Goal: Information Seeking & Learning: Learn about a topic

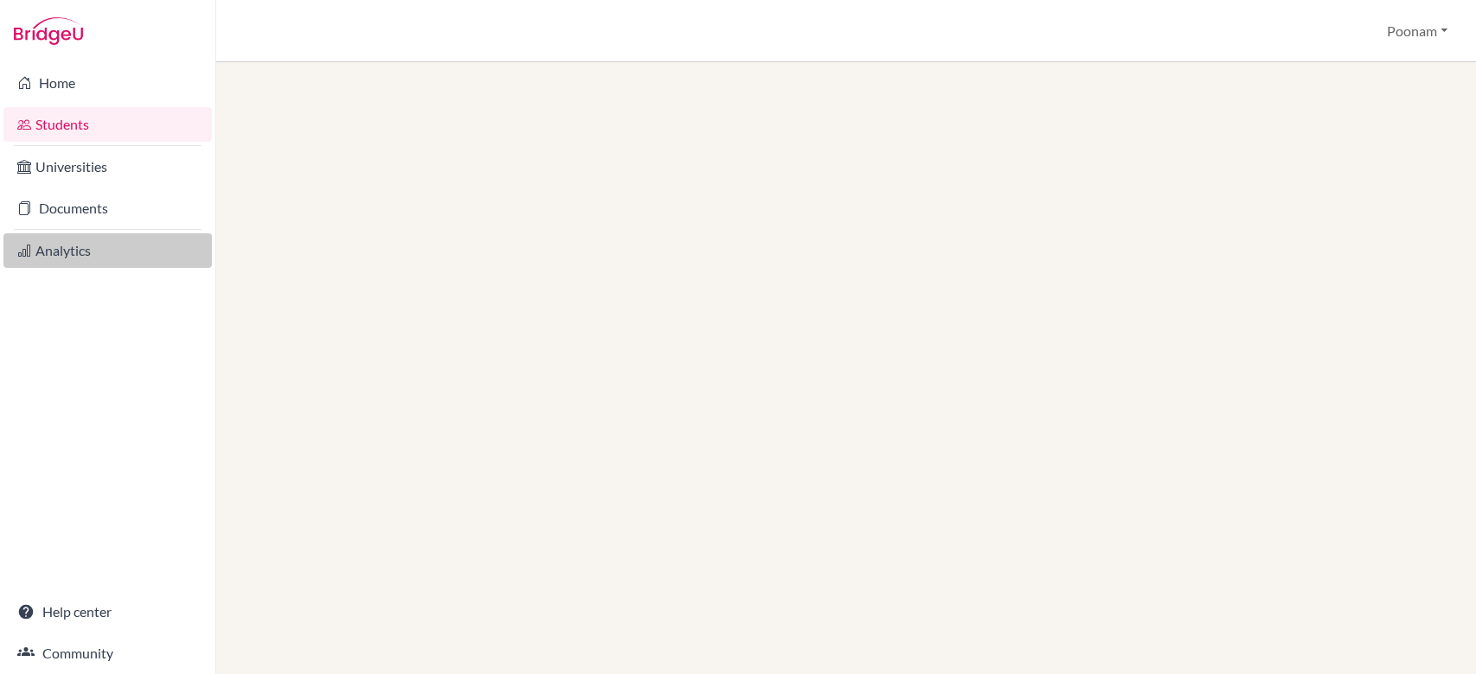
drag, startPoint x: 0, startPoint y: 0, endPoint x: 46, endPoint y: 240, distance: 244.6
click at [46, 240] on link "Analytics" at bounding box center [107, 250] width 208 height 35
click at [72, 248] on link "Analytics" at bounding box center [107, 250] width 208 height 35
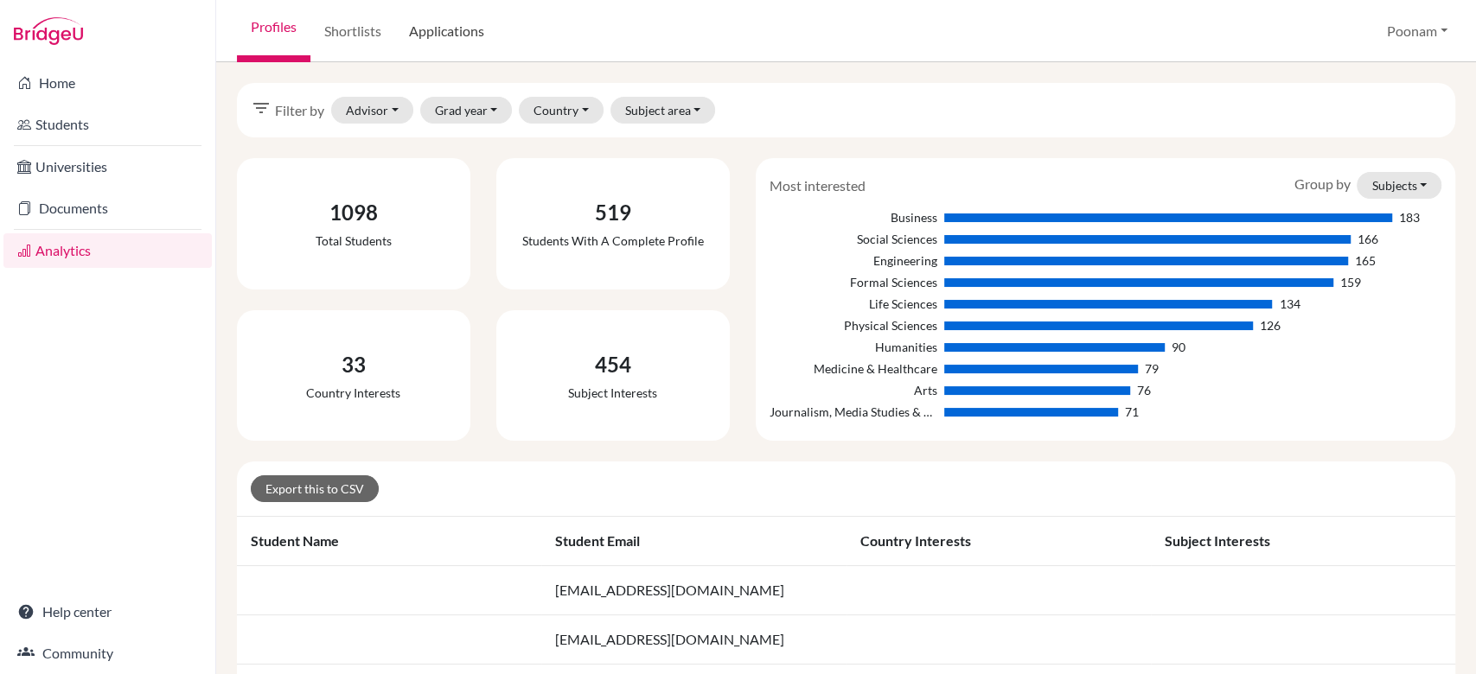
click at [446, 28] on link "Applications" at bounding box center [446, 31] width 103 height 62
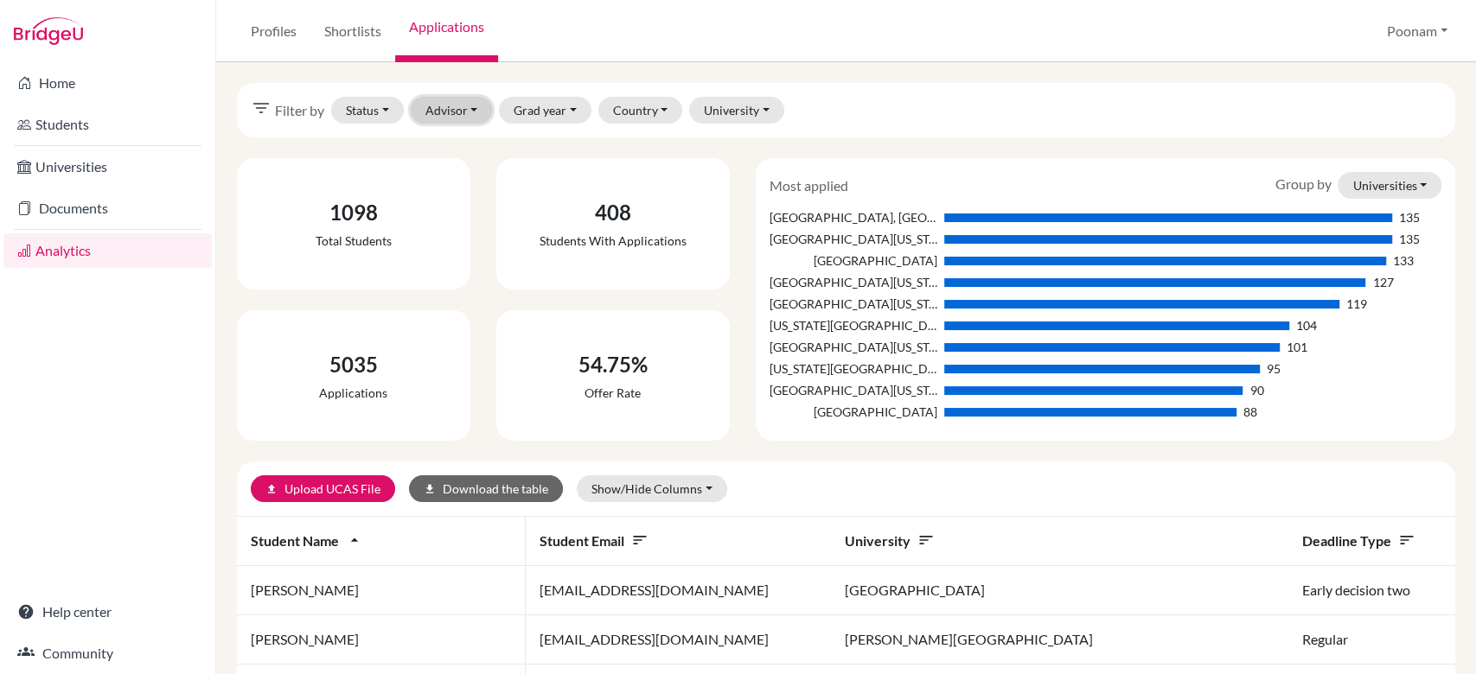
click at [458, 114] on button "Advisor" at bounding box center [452, 110] width 82 height 27
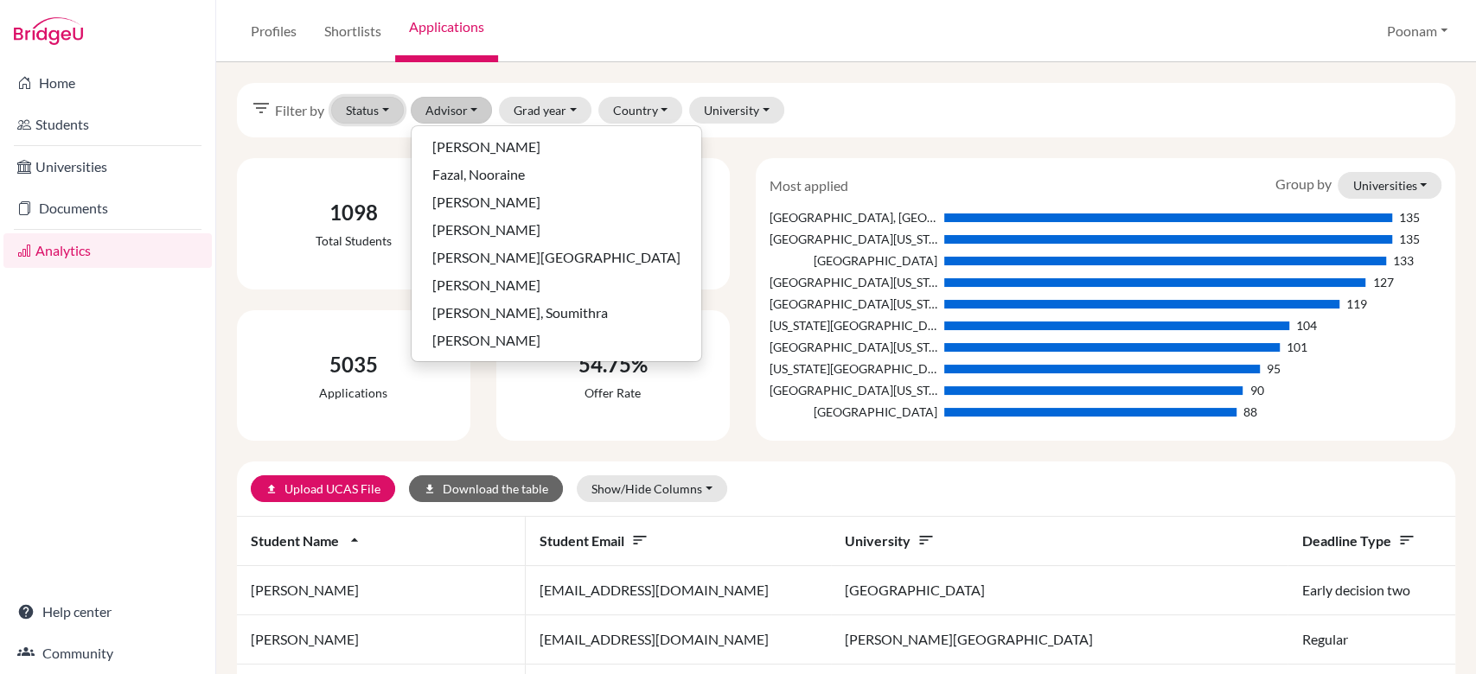
click at [386, 105] on button "Status" at bounding box center [367, 110] width 73 height 27
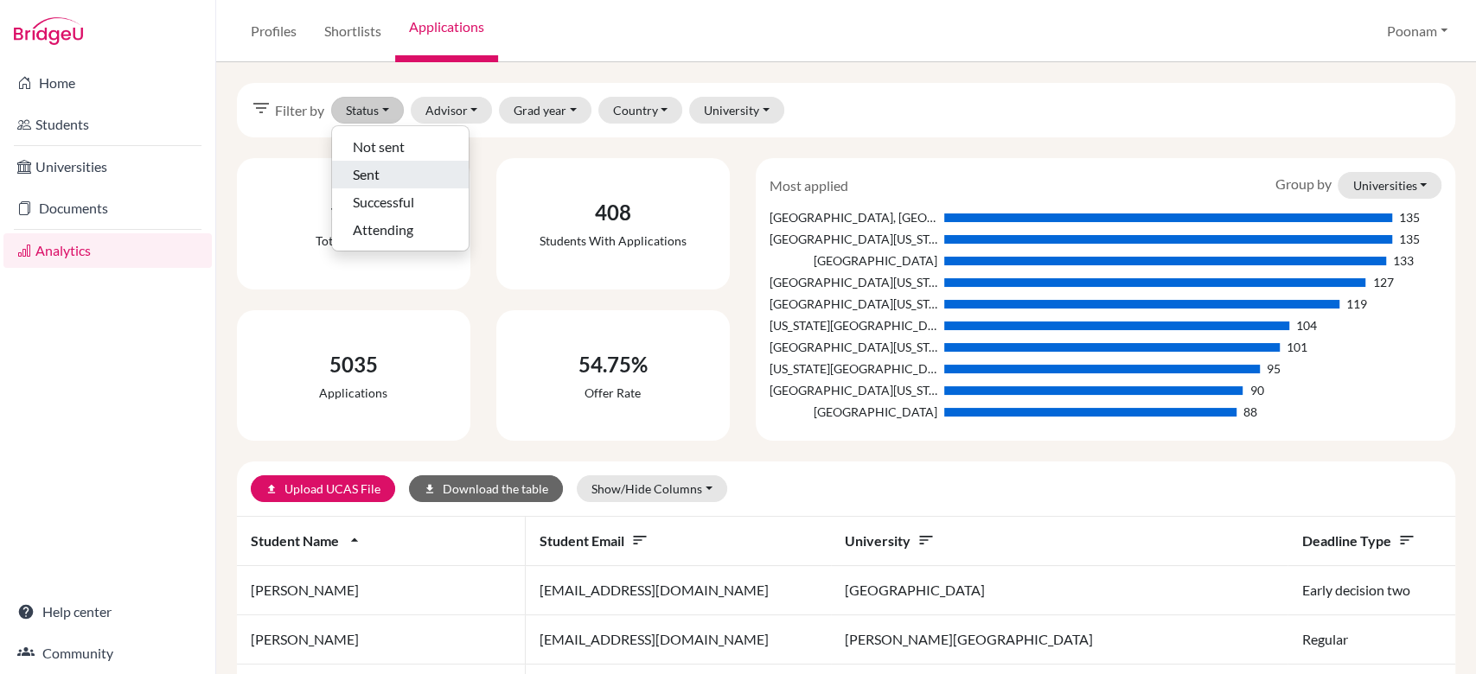
click at [377, 175] on span "Sent" at bounding box center [366, 174] width 27 height 21
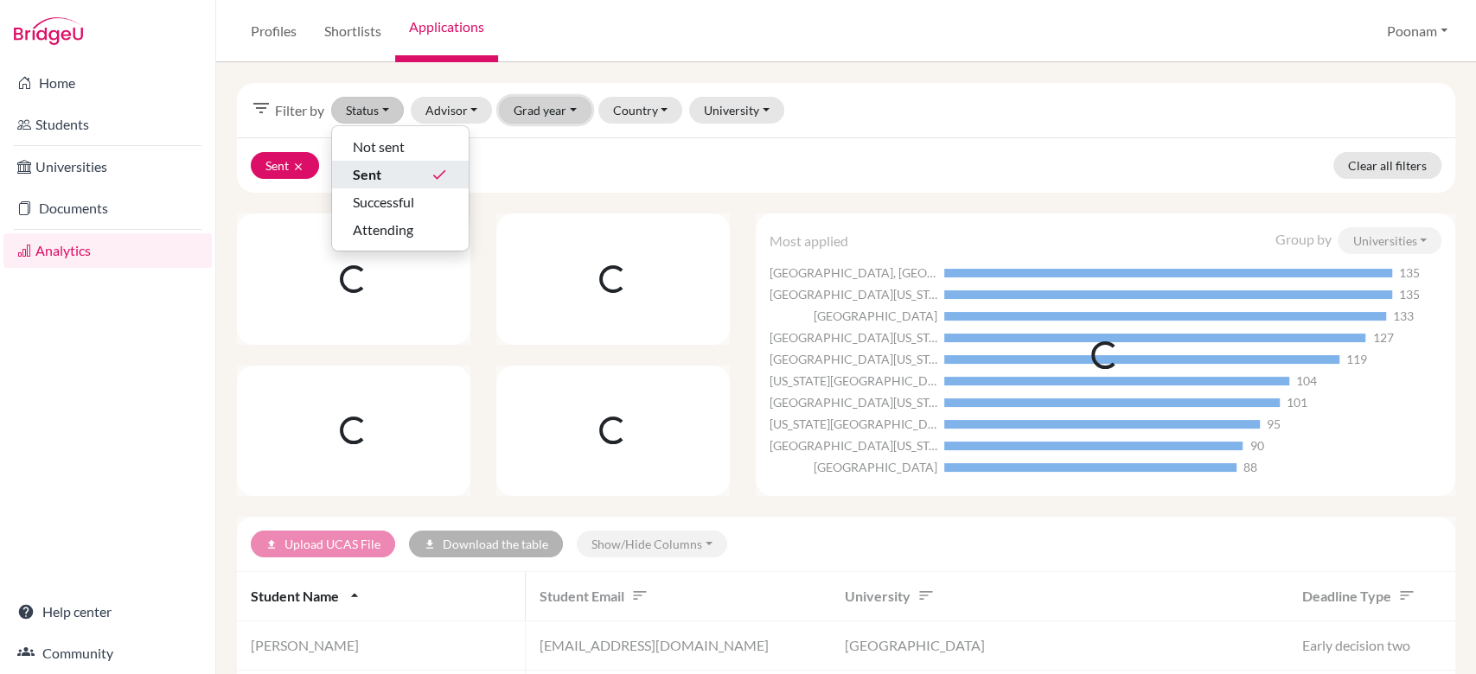
click at [536, 116] on button "Grad year" at bounding box center [545, 110] width 92 height 27
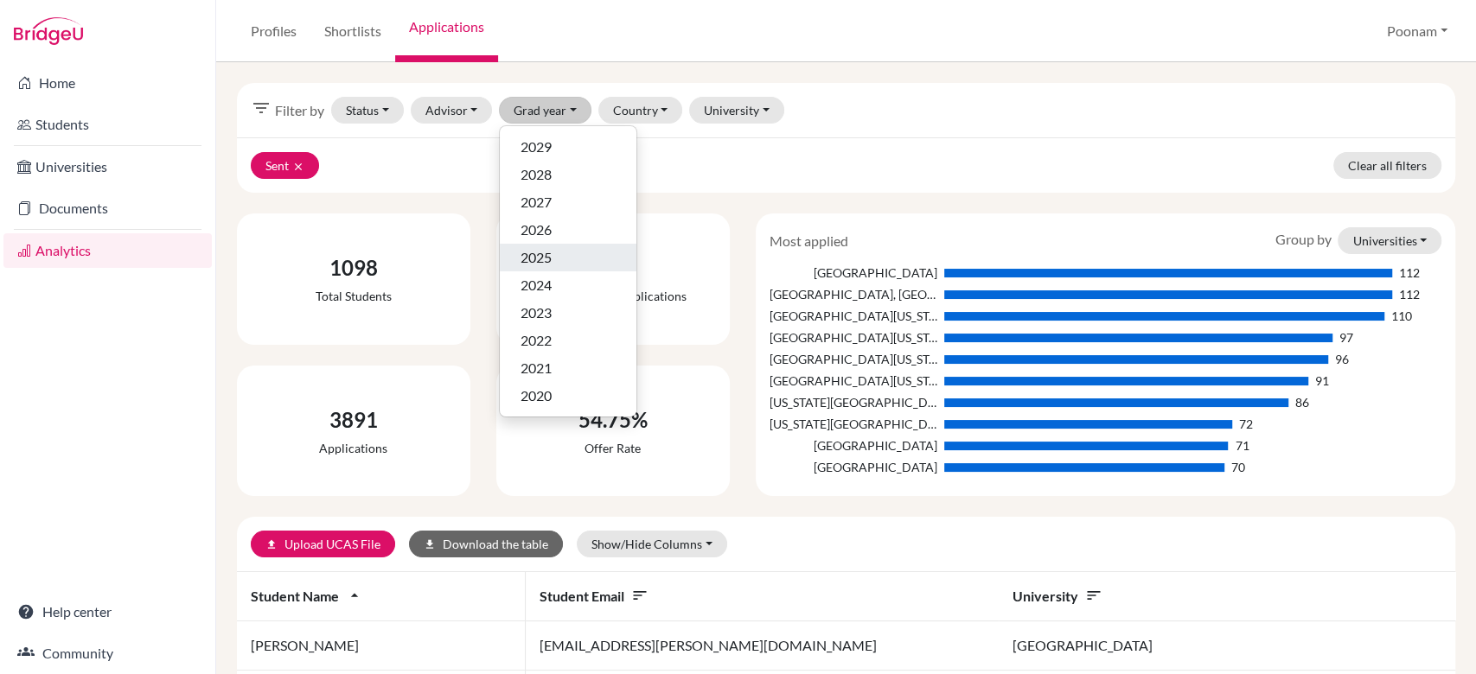
click at [552, 252] on div "2025" at bounding box center [567, 257] width 95 height 21
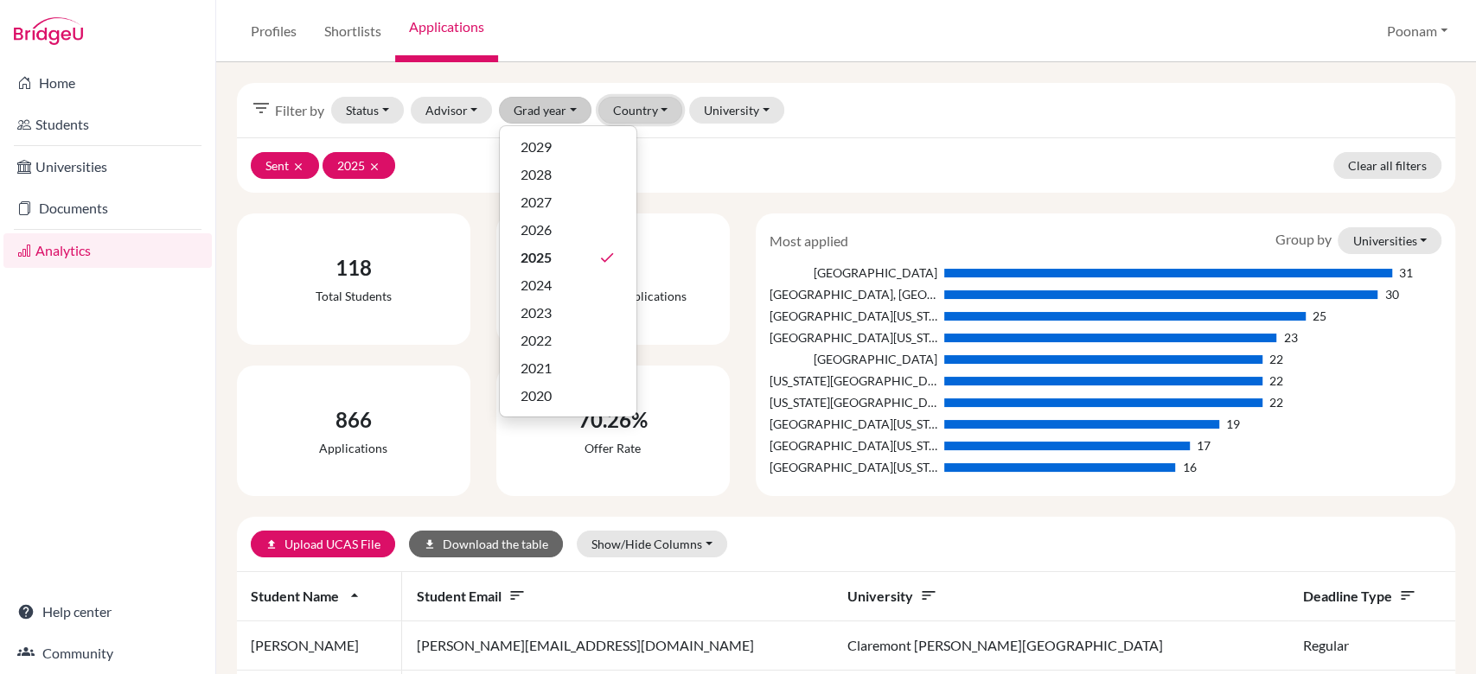
click at [655, 100] on button "Country" at bounding box center [640, 110] width 85 height 27
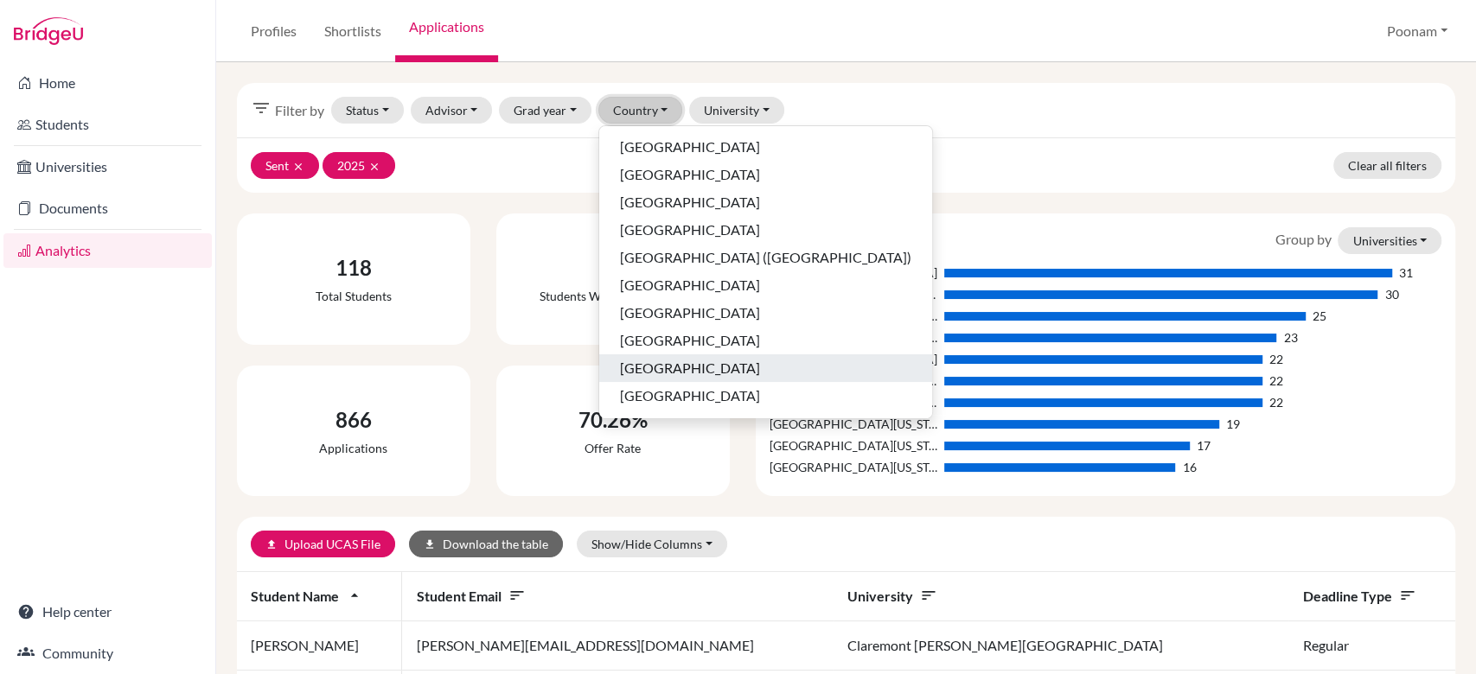
scroll to position [219, 0]
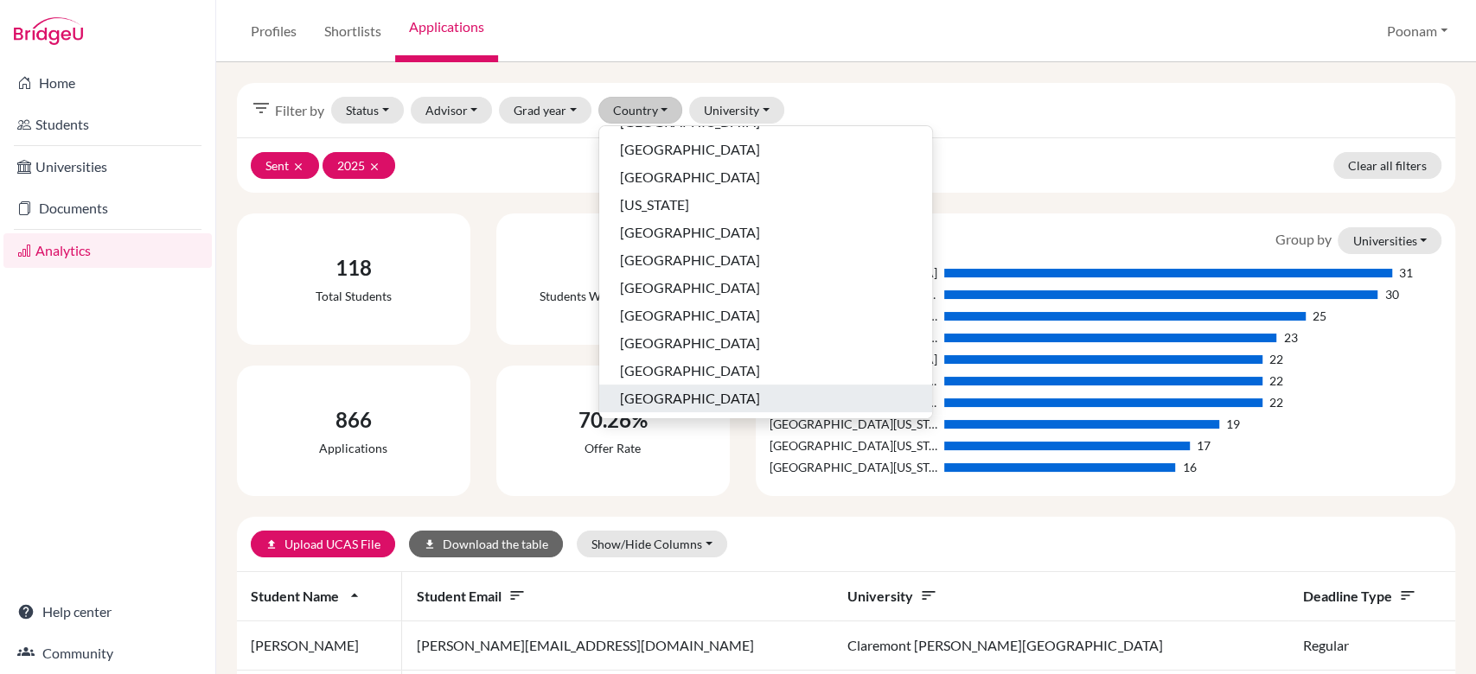
click at [702, 392] on span "[GEOGRAPHIC_DATA]" at bounding box center [690, 398] width 140 height 21
click at [754, 118] on button "University" at bounding box center [736, 110] width 95 height 27
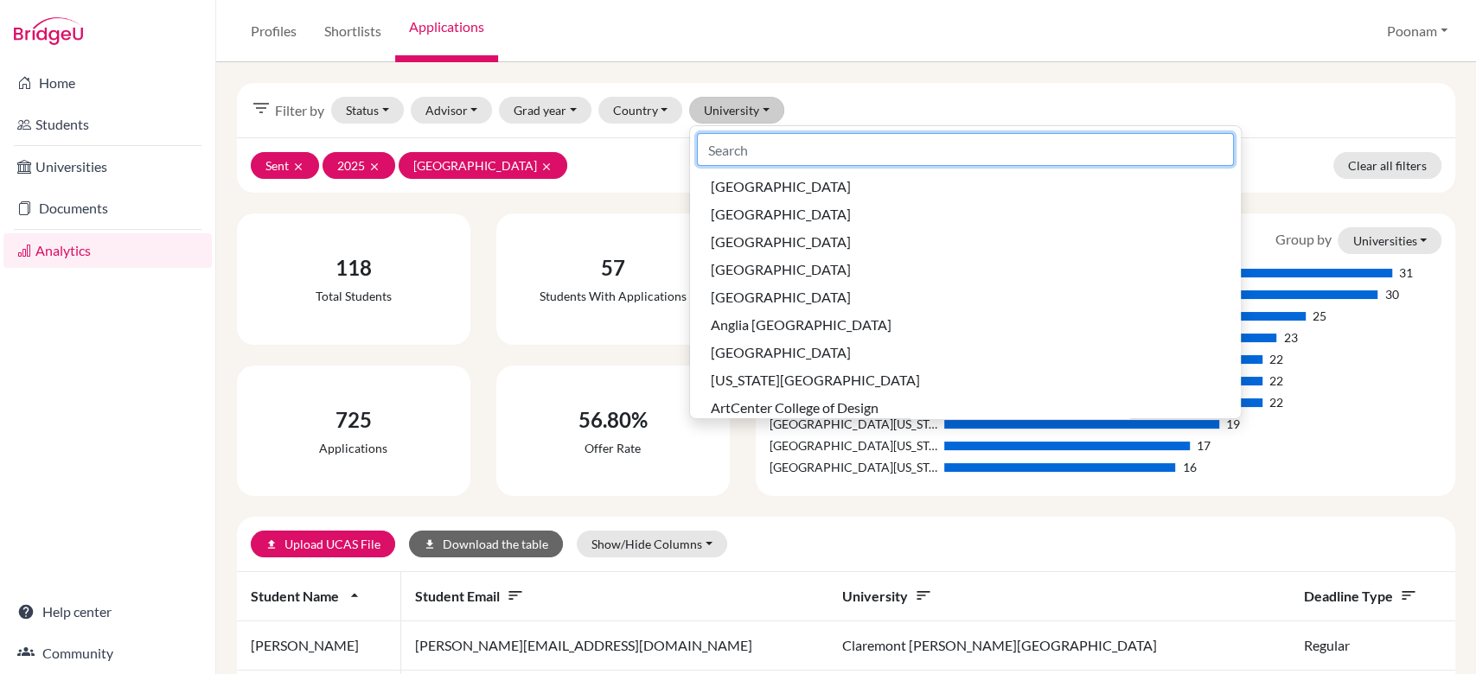
click at [759, 142] on input at bounding box center [965, 149] width 537 height 33
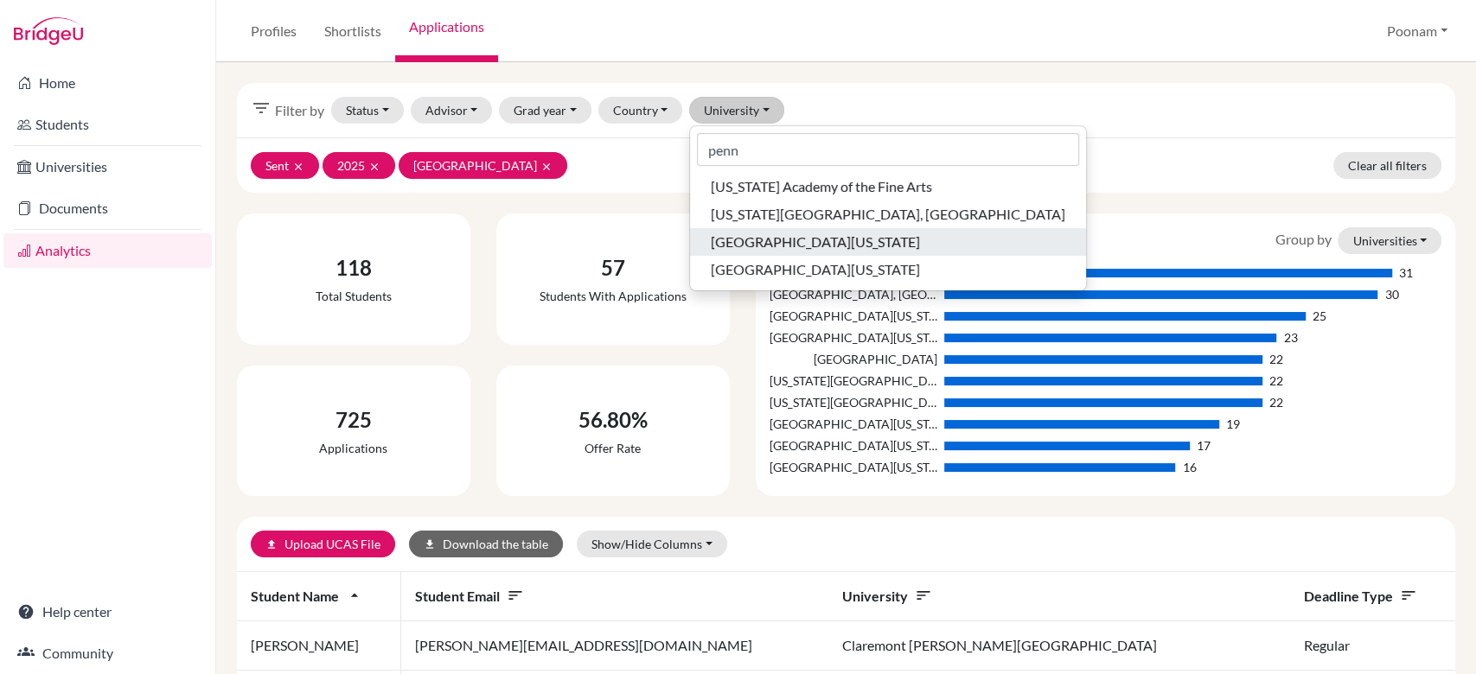
click at [788, 248] on span "[GEOGRAPHIC_DATA][US_STATE]" at bounding box center [815, 242] width 209 height 21
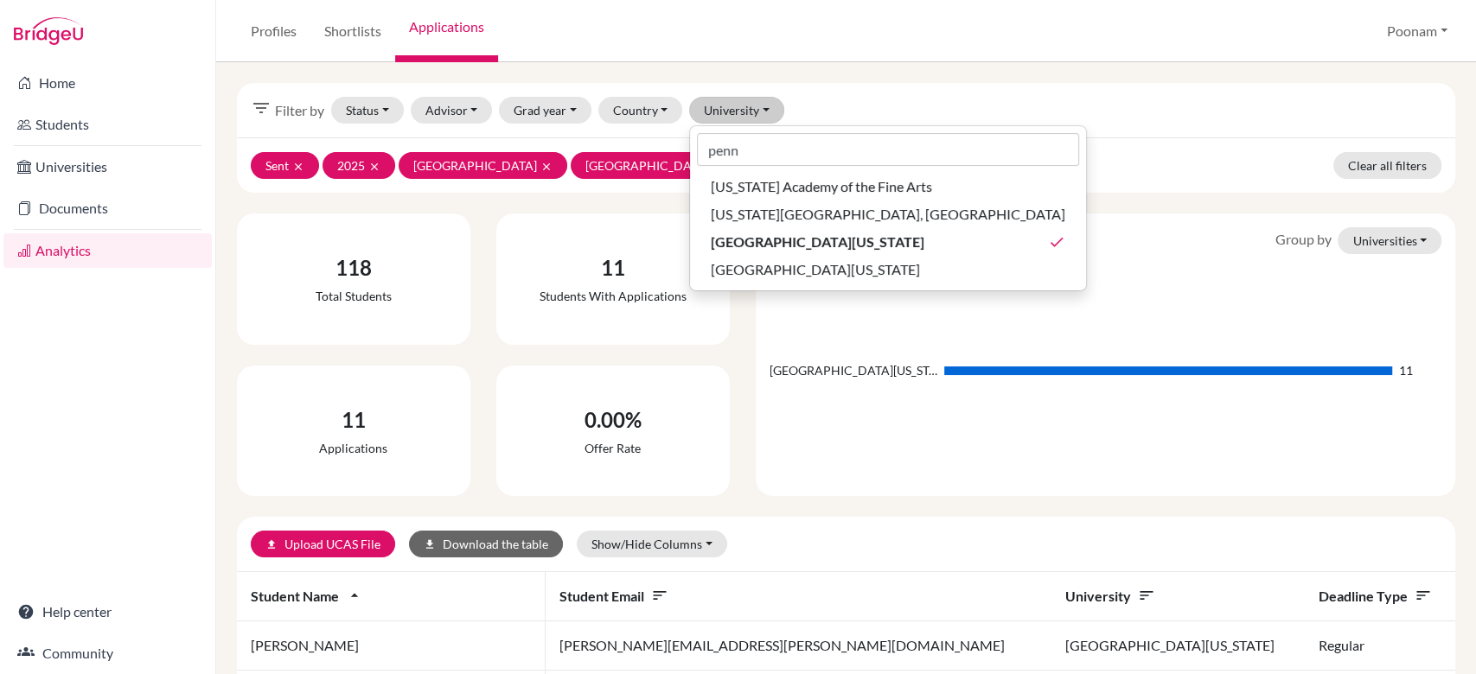
click at [1034, 114] on div "filter_list Filter by Status Not sent Sent done Successful Attending Advisor Ba…" at bounding box center [846, 110] width 1218 height 54
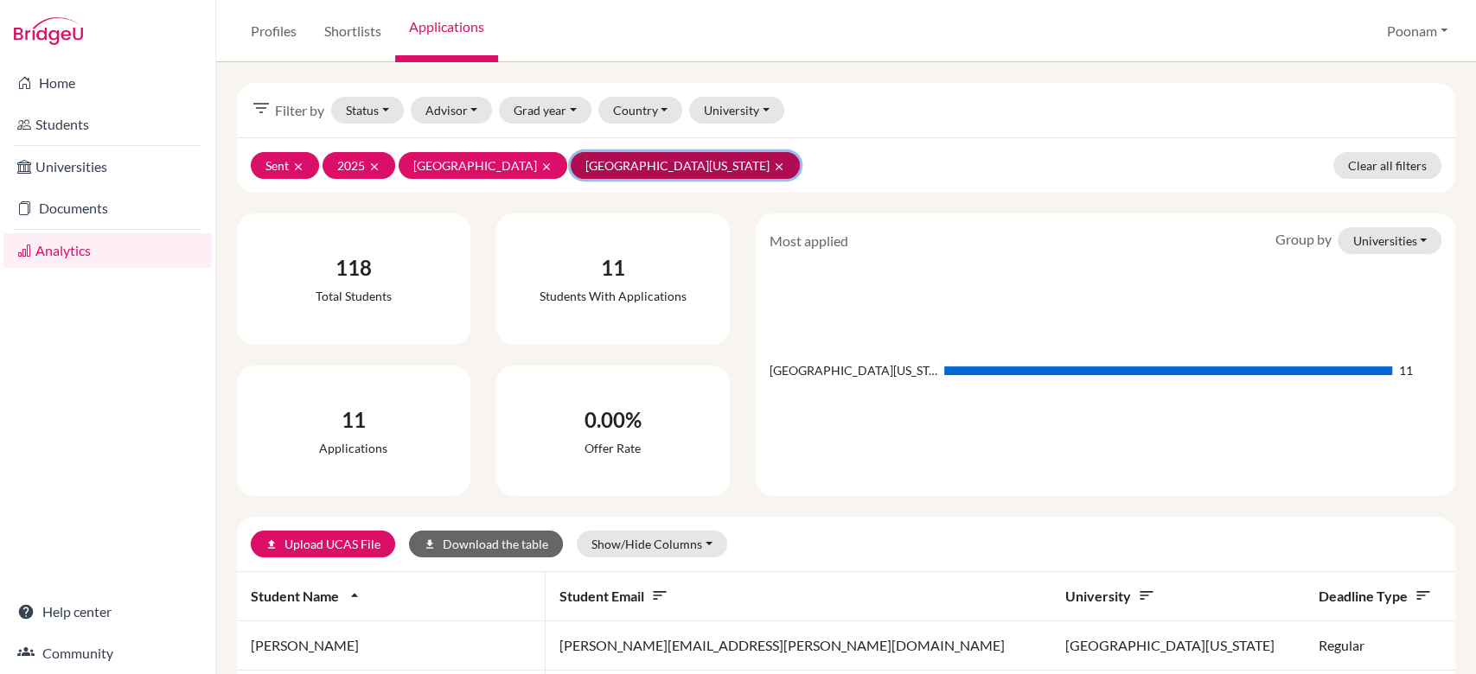
click at [750, 166] on button "[GEOGRAPHIC_DATA][US_STATE] clear" at bounding box center [684, 165] width 229 height 27
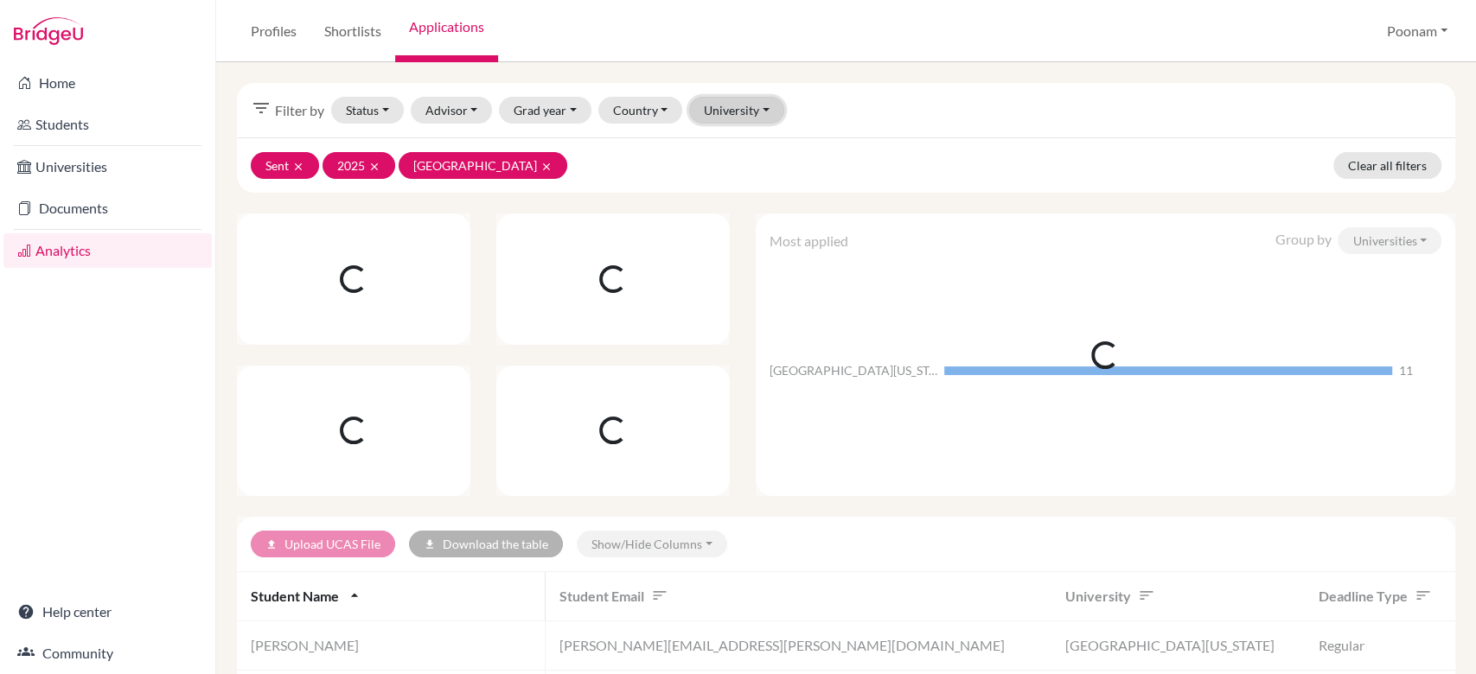
click at [730, 111] on button "University" at bounding box center [736, 110] width 95 height 27
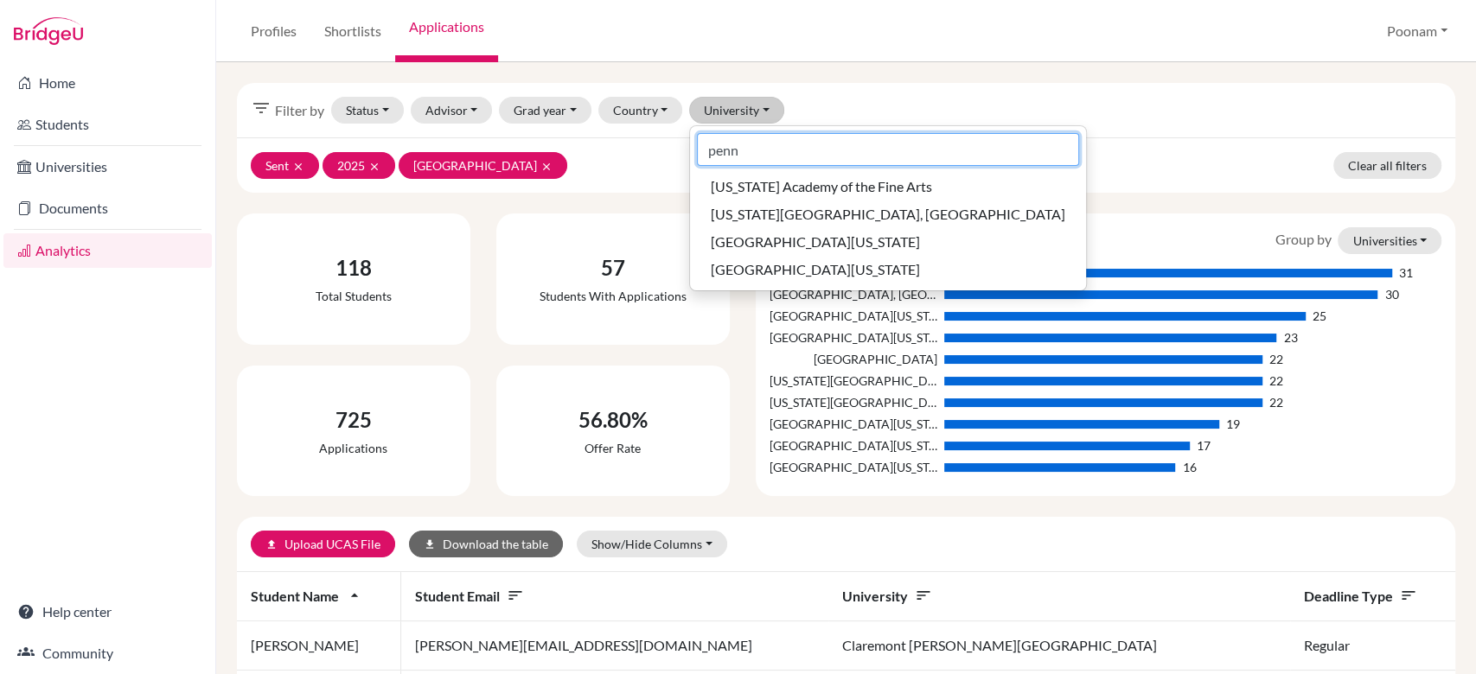
click at [736, 140] on input "penn" at bounding box center [888, 149] width 382 height 33
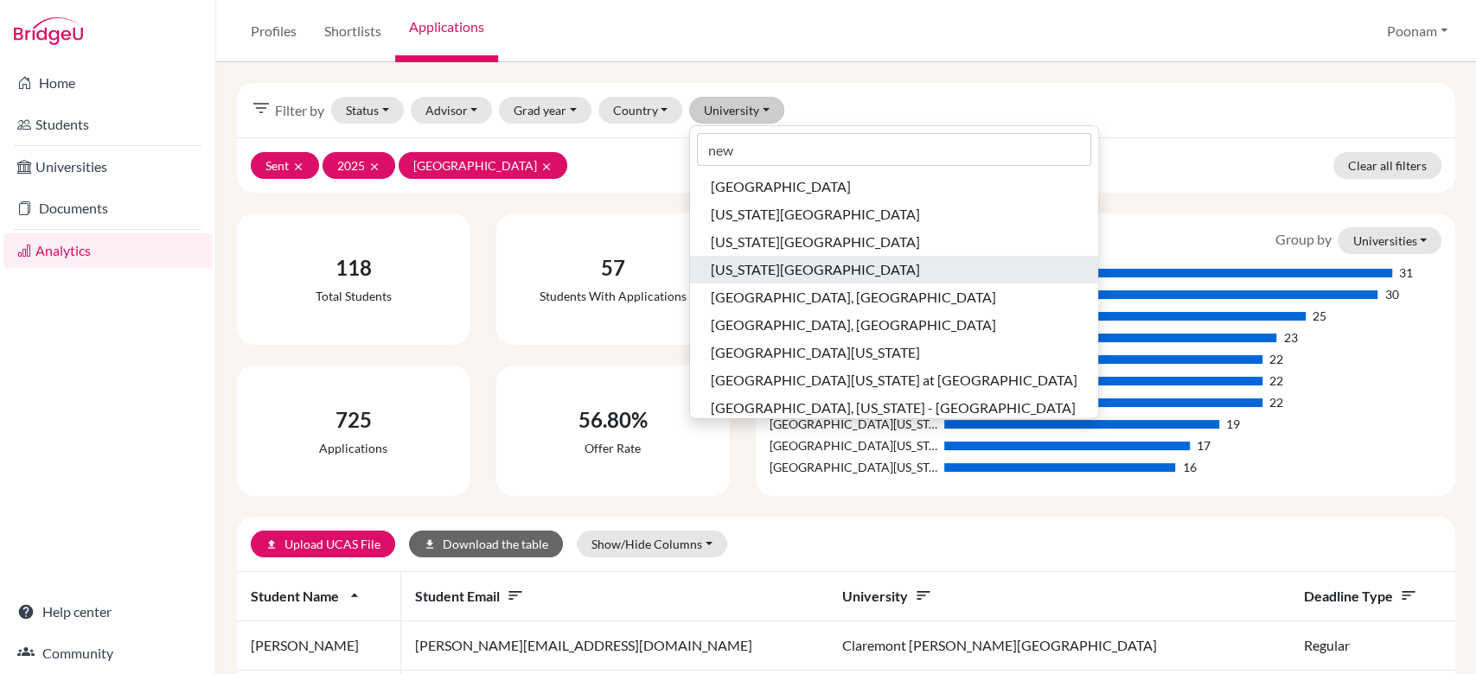
click at [760, 268] on span "[US_STATE][GEOGRAPHIC_DATA]" at bounding box center [815, 269] width 209 height 21
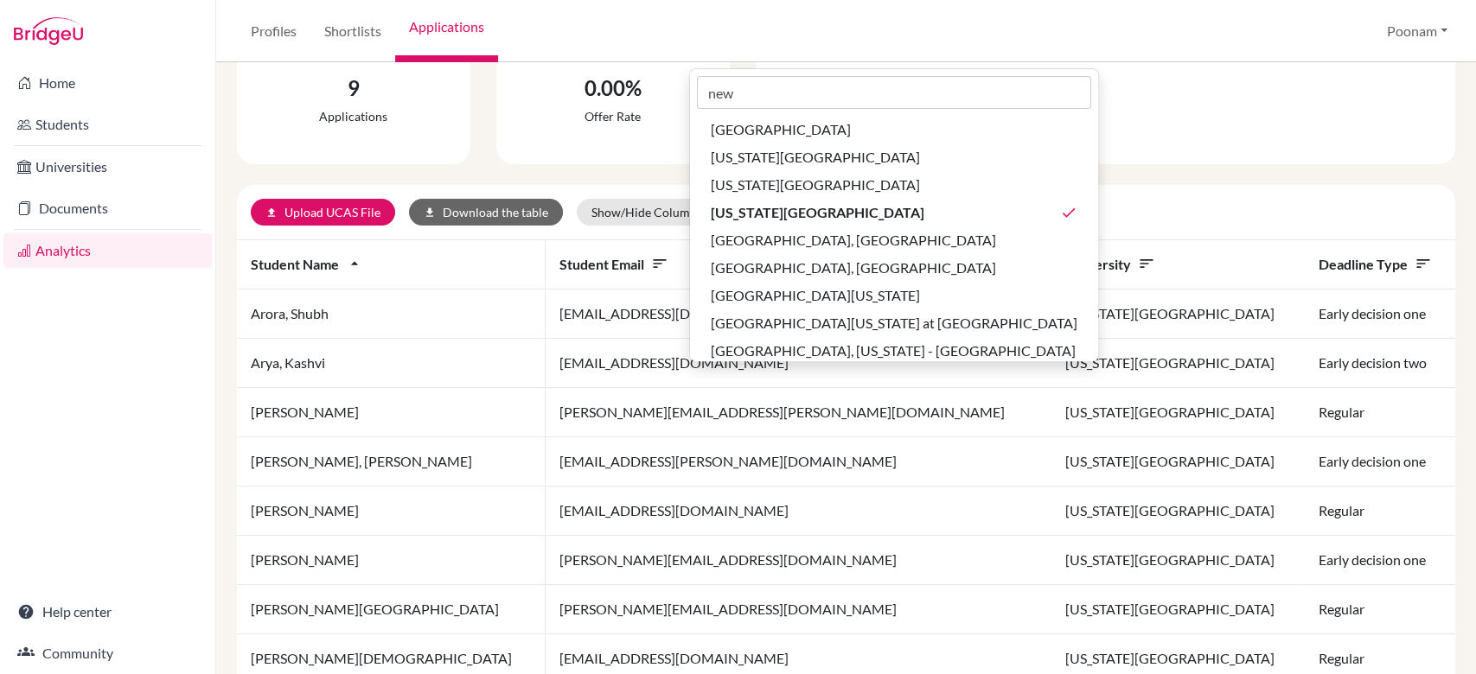
scroll to position [430, 0]
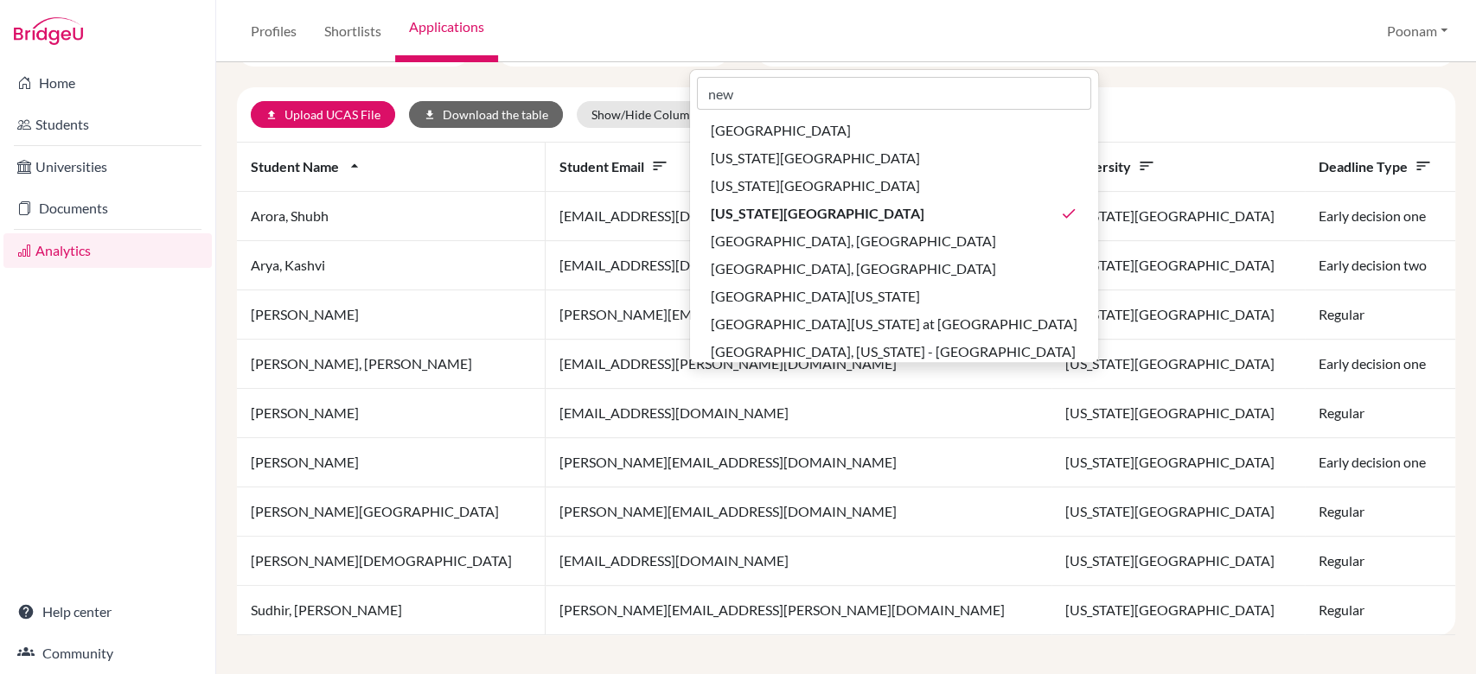
click at [672, 654] on div "filter_list Filter by Status Not sent Sent done Successful Attending Advisor Ba…" at bounding box center [845, 368] width 1259 height 612
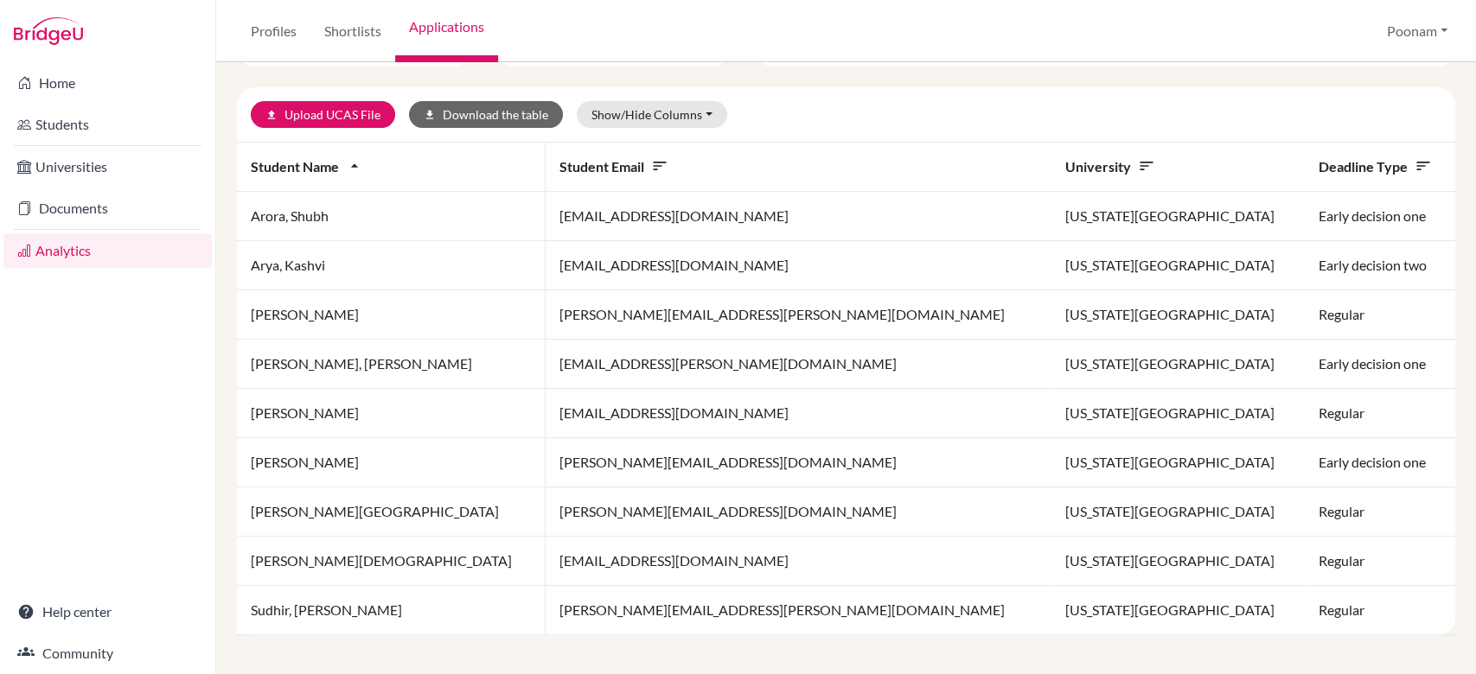
scroll to position [0, 0]
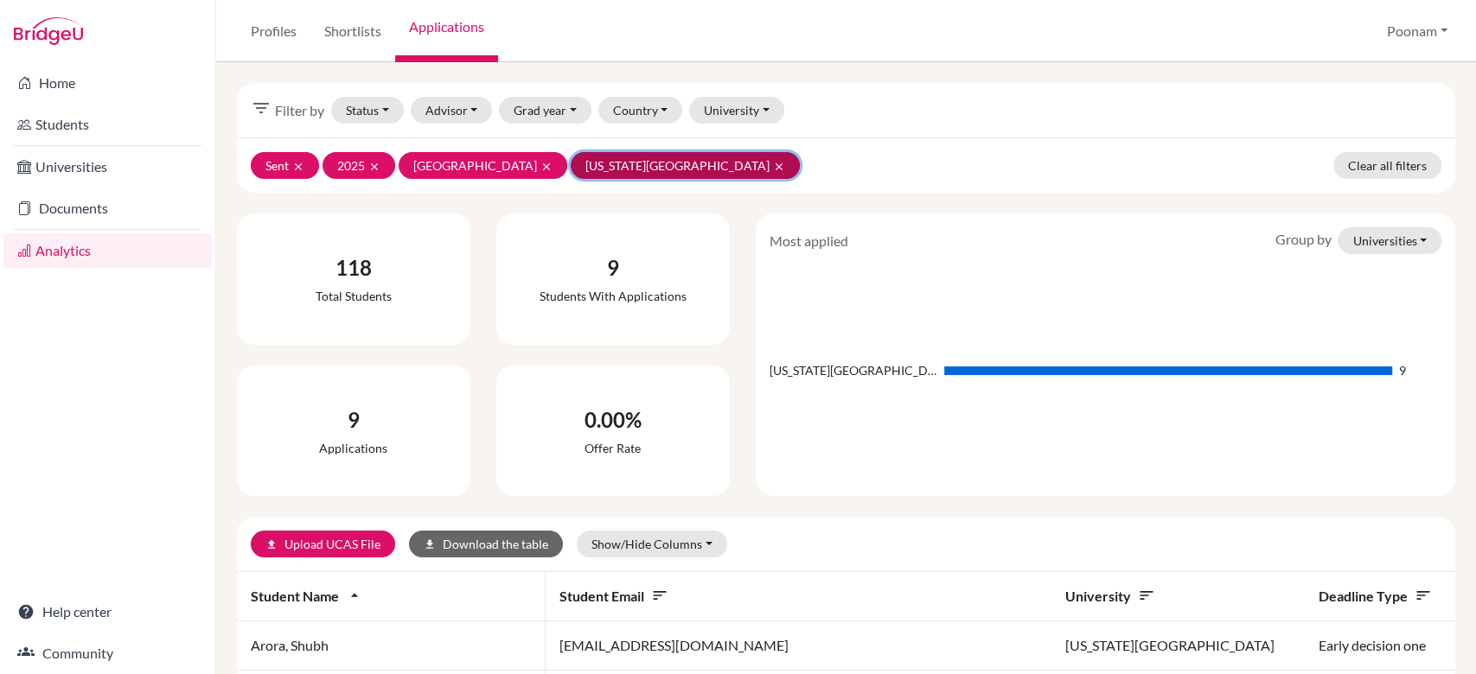
click at [773, 164] on icon "clear" at bounding box center [779, 167] width 12 height 12
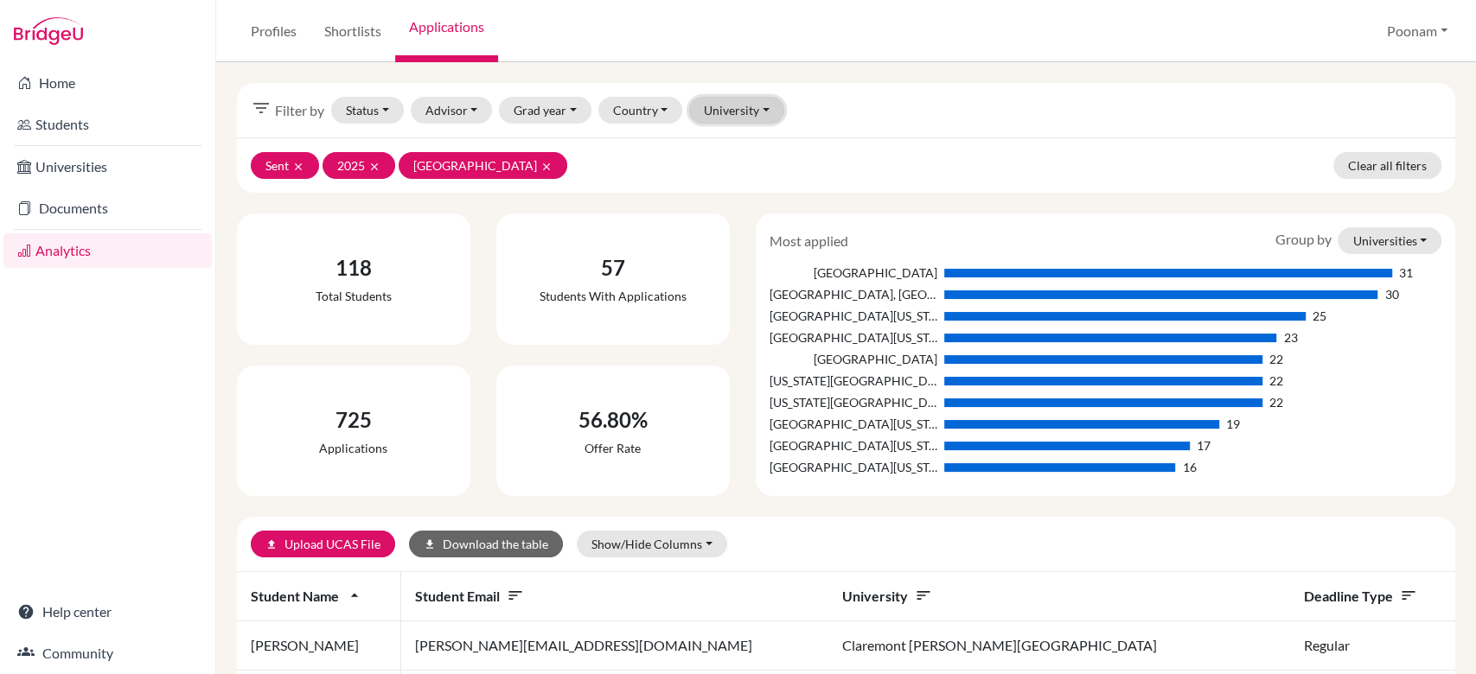
click at [748, 103] on button "University" at bounding box center [736, 110] width 95 height 27
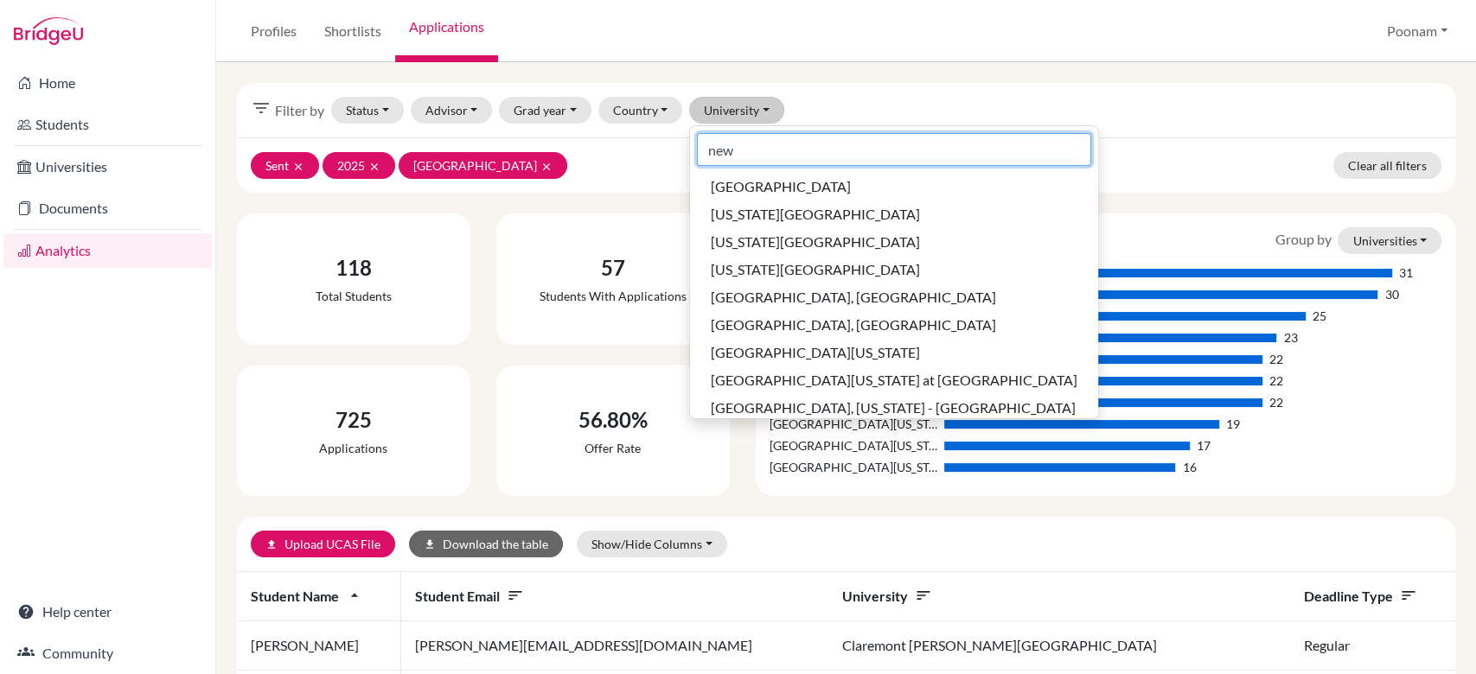
click at [761, 150] on input "new" at bounding box center [894, 149] width 394 height 33
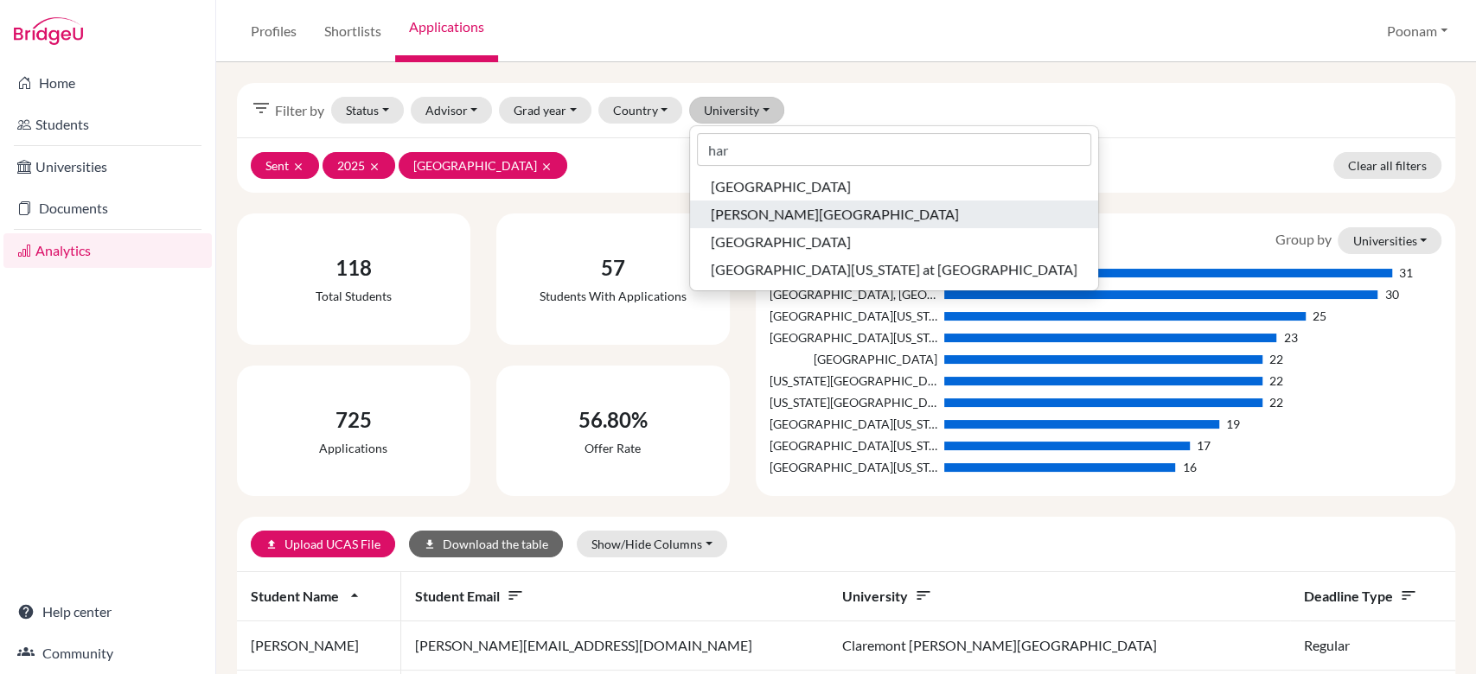
click at [759, 216] on span "[PERSON_NAME][GEOGRAPHIC_DATA]" at bounding box center [835, 214] width 248 height 21
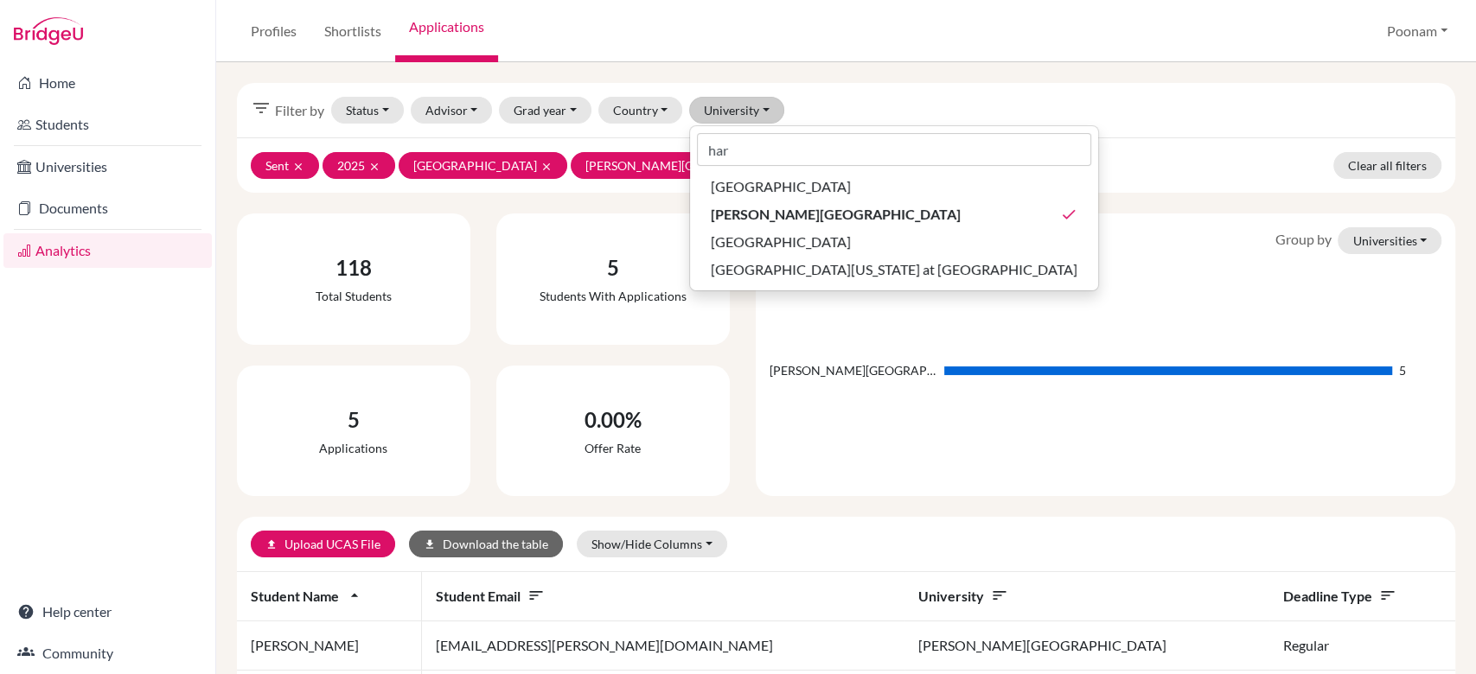
click at [1040, 93] on div "filter_list Filter by Status Not sent Sent done Successful Attending Advisor Ba…" at bounding box center [846, 110] width 1218 height 54
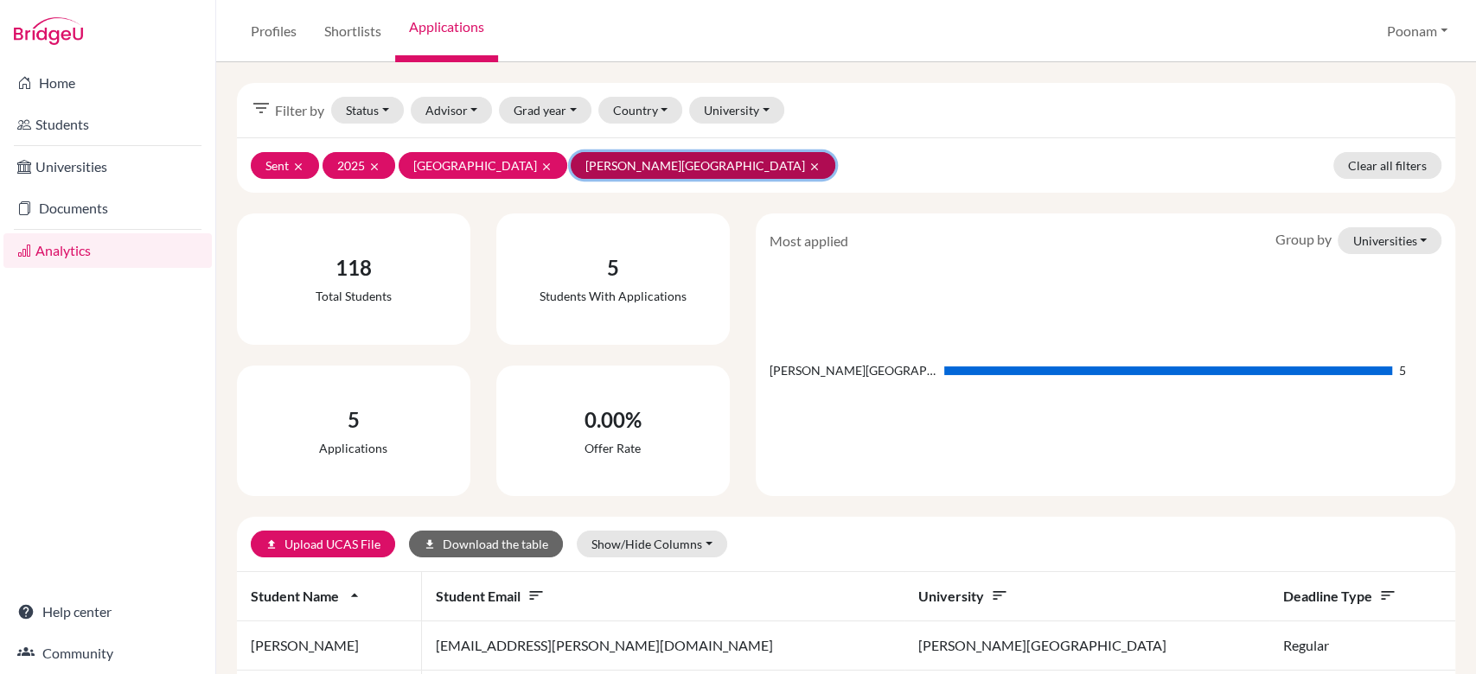
click at [808, 161] on icon "clear" at bounding box center [814, 167] width 12 height 12
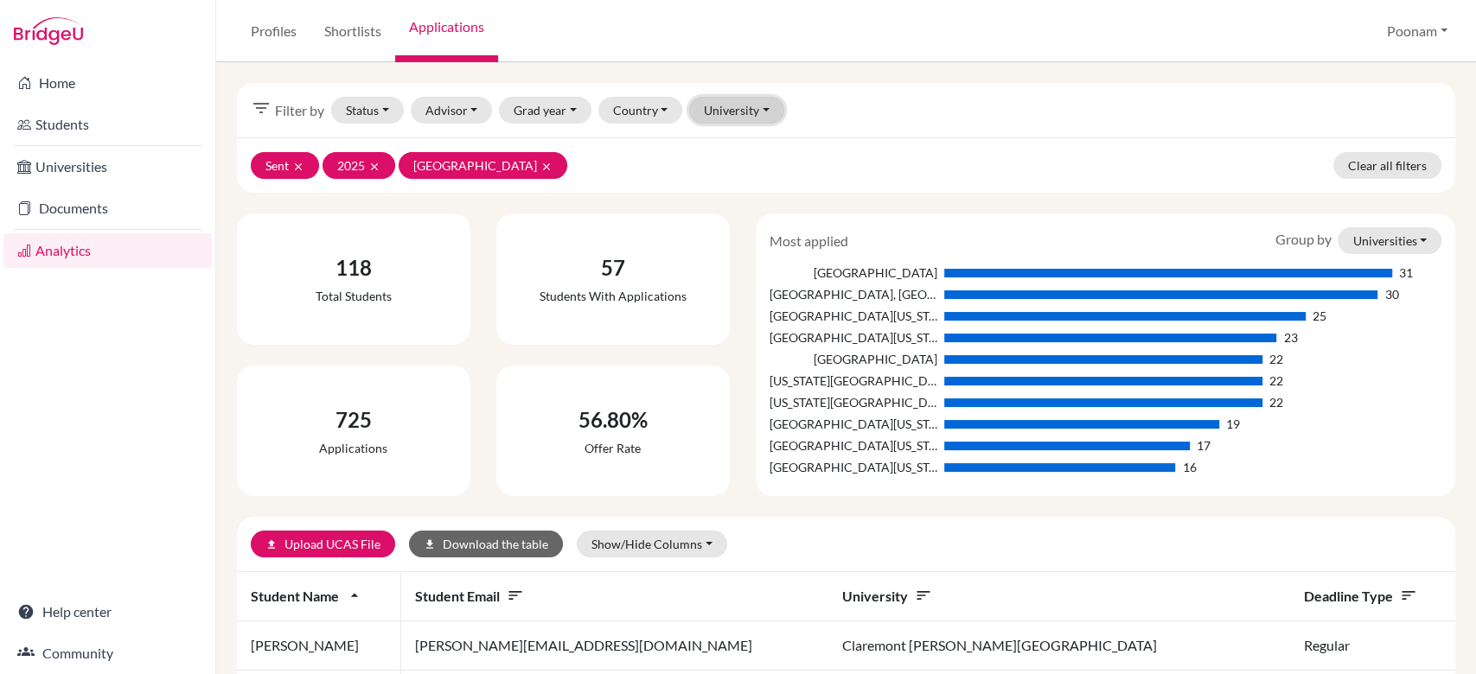
click at [737, 115] on button "University" at bounding box center [736, 110] width 95 height 27
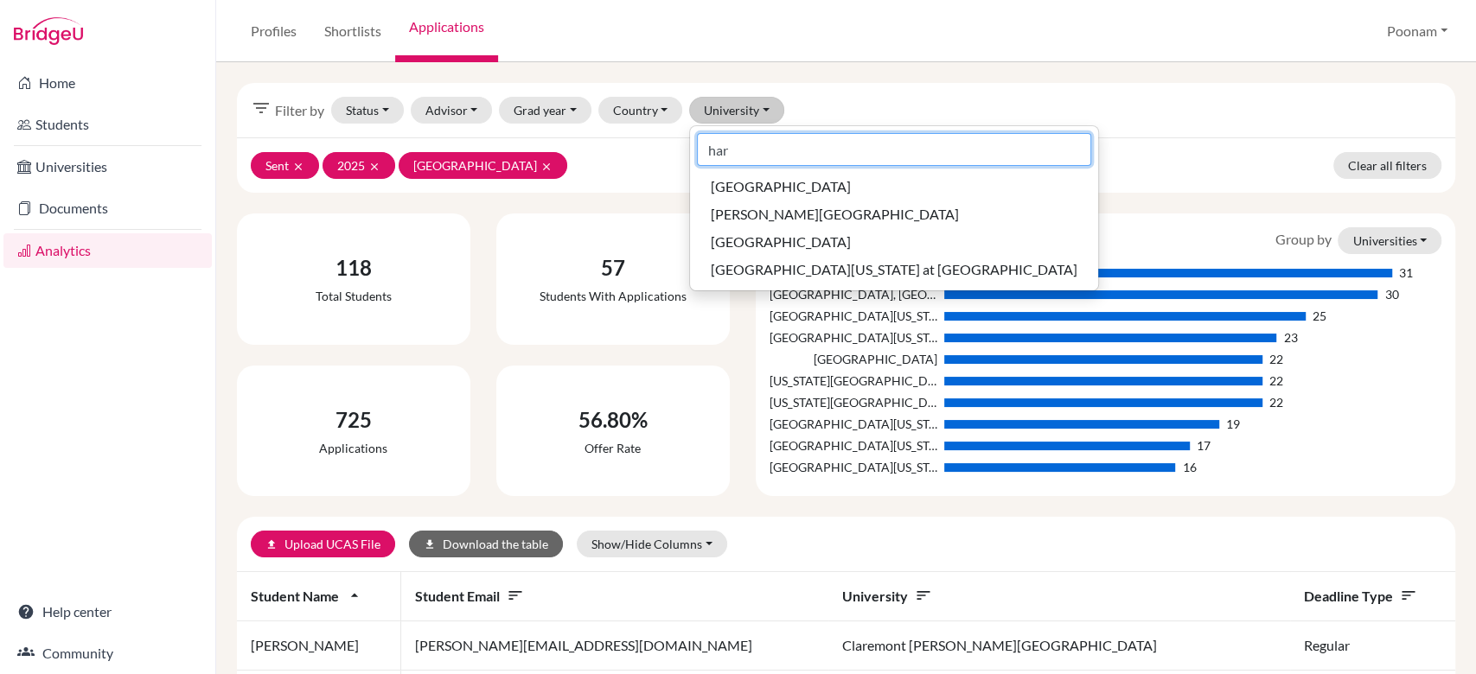
click at [736, 150] on input "har" at bounding box center [894, 149] width 394 height 33
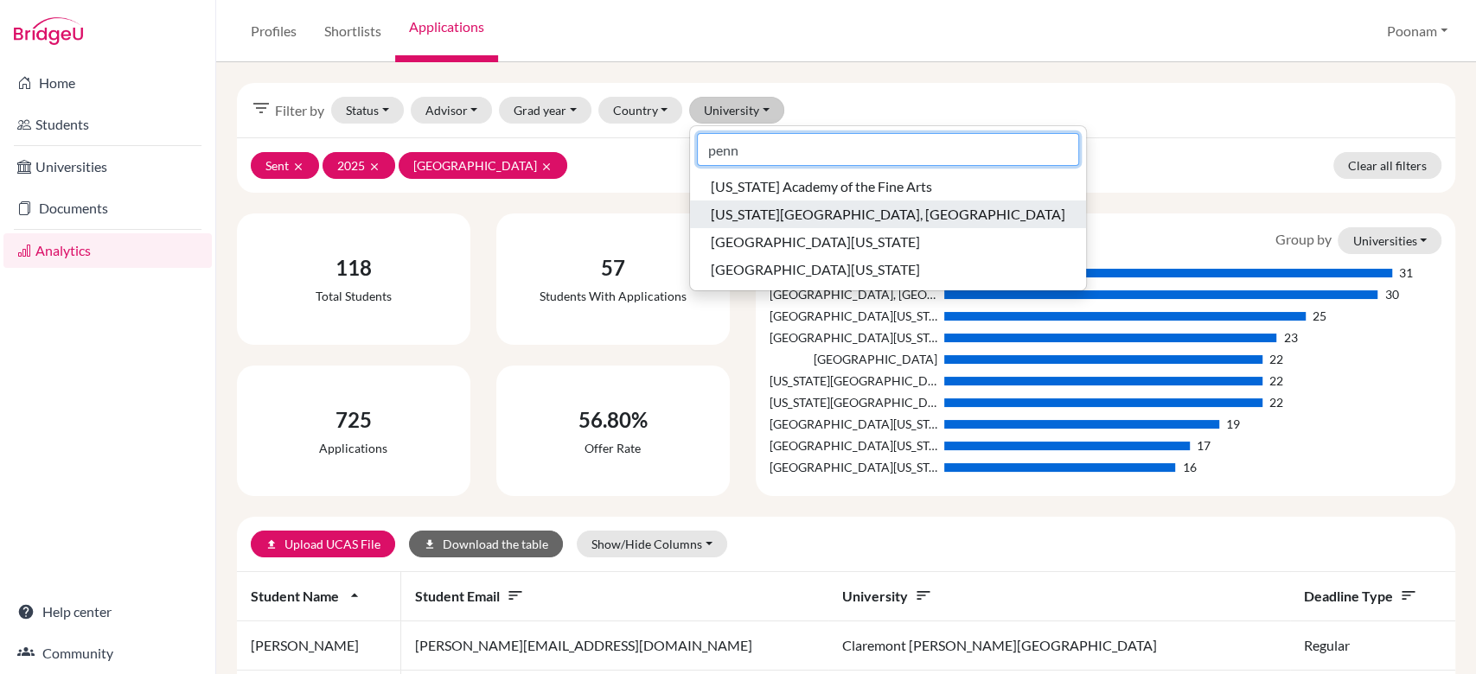
type input "penn"
click at [752, 207] on span "[US_STATE][GEOGRAPHIC_DATA], [GEOGRAPHIC_DATA]" at bounding box center [888, 214] width 354 height 21
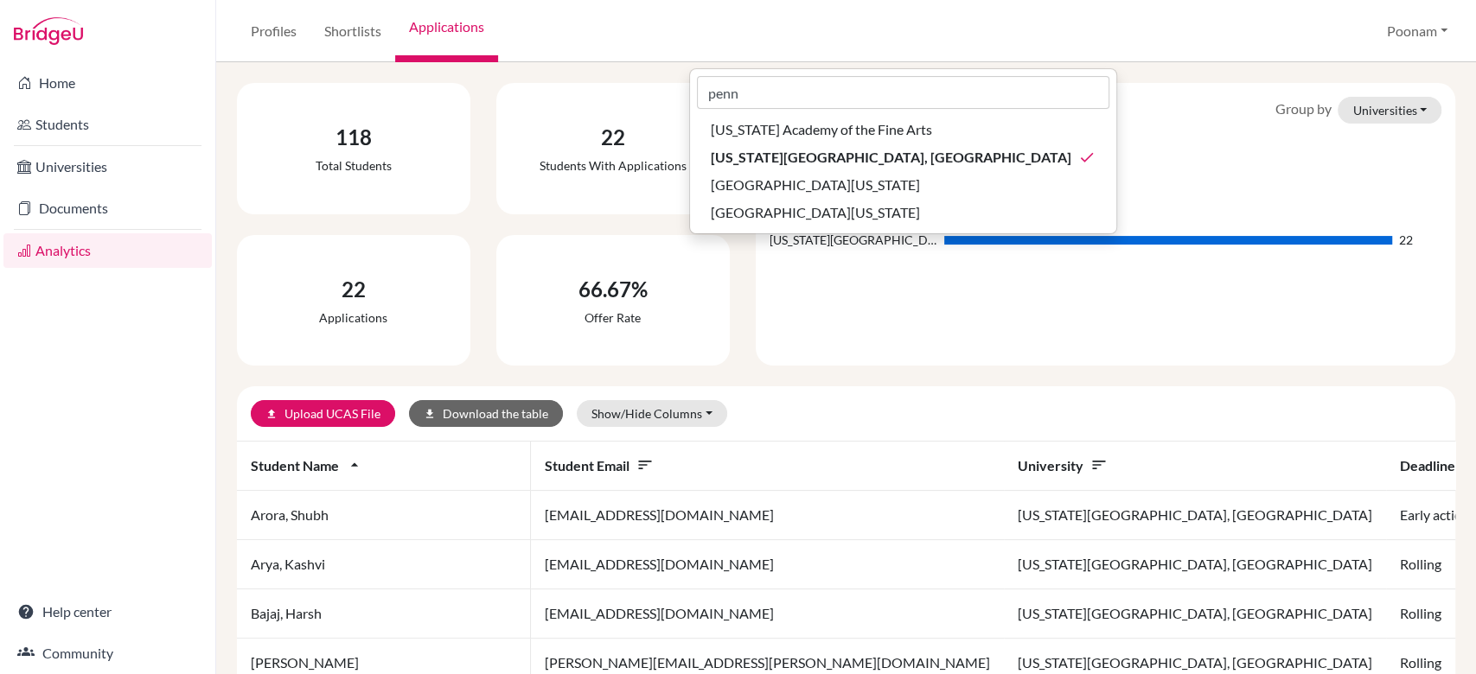
scroll to position [133, 0]
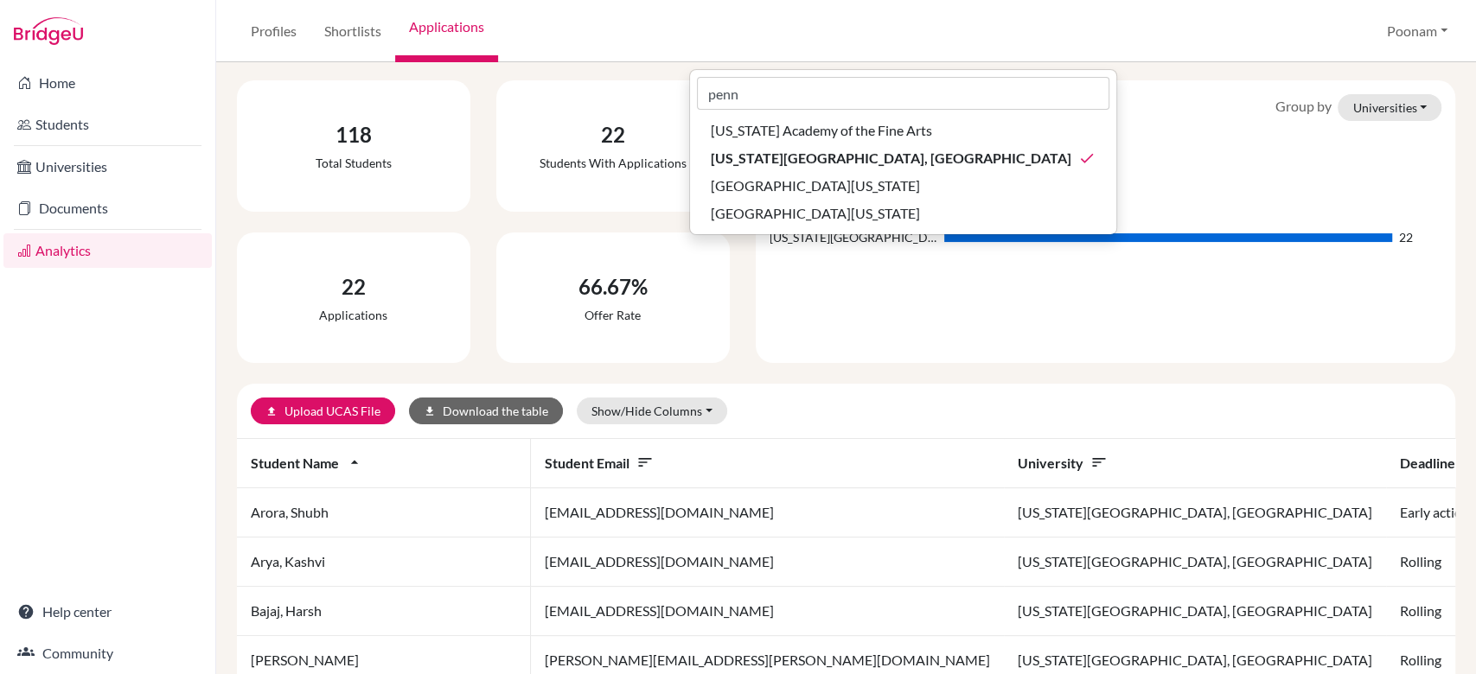
click at [825, 388] on div "upload Upload UCAS File download Download the table Show/Hide Columns Show all …" at bounding box center [846, 411] width 1218 height 55
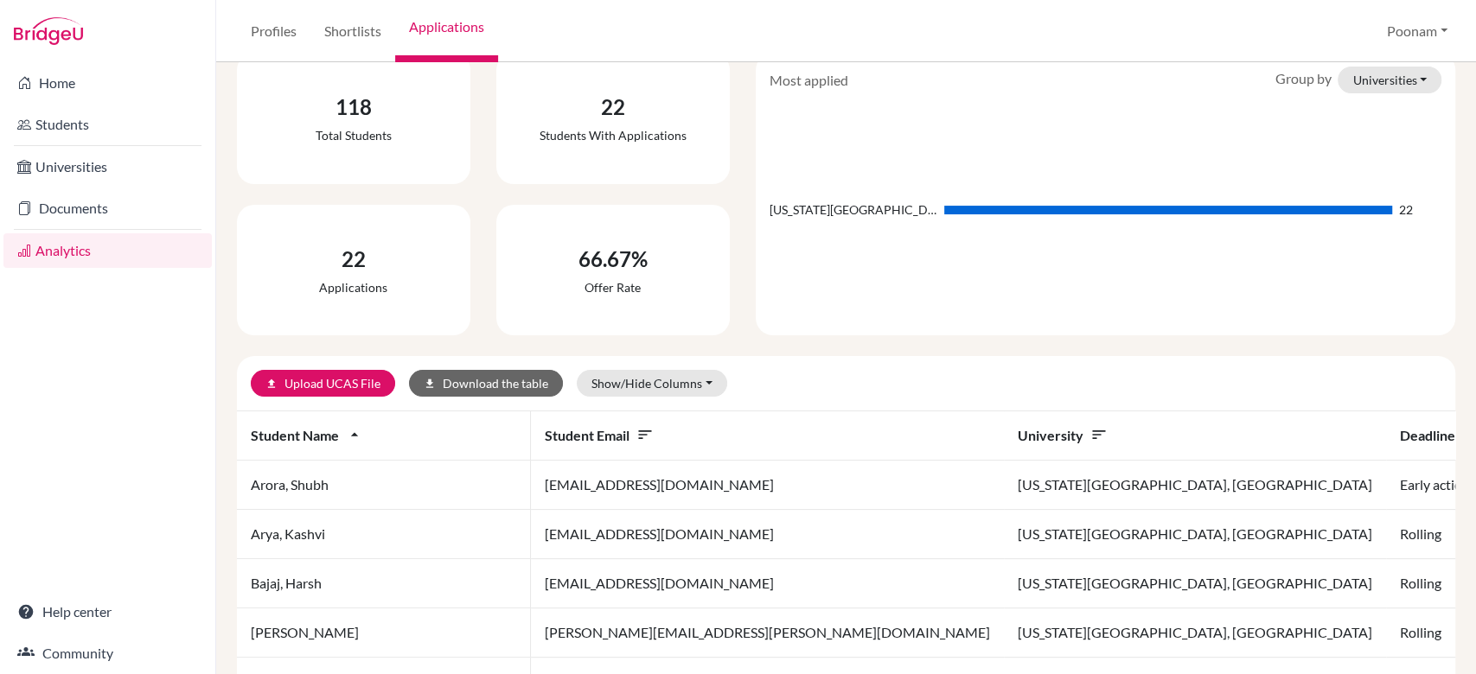
scroll to position [0, 0]
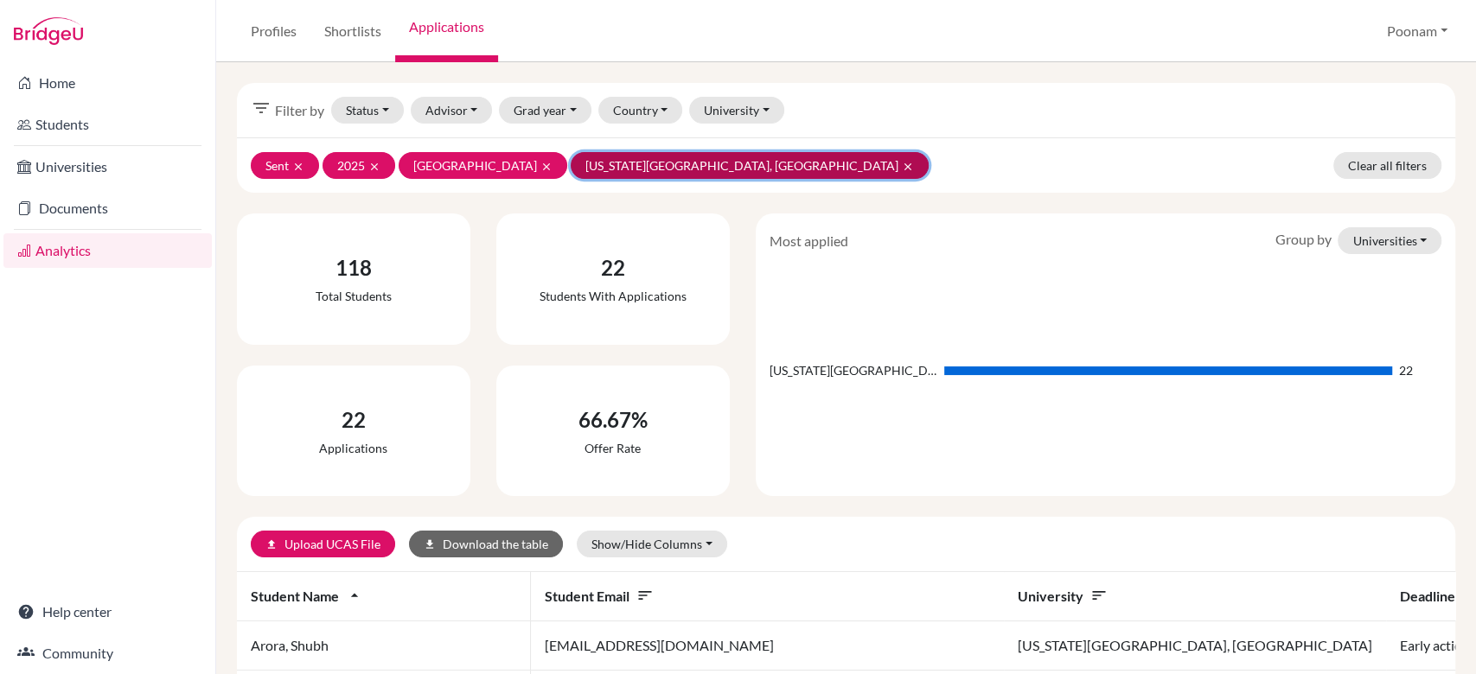
click at [902, 161] on icon "clear" at bounding box center [908, 167] width 12 height 12
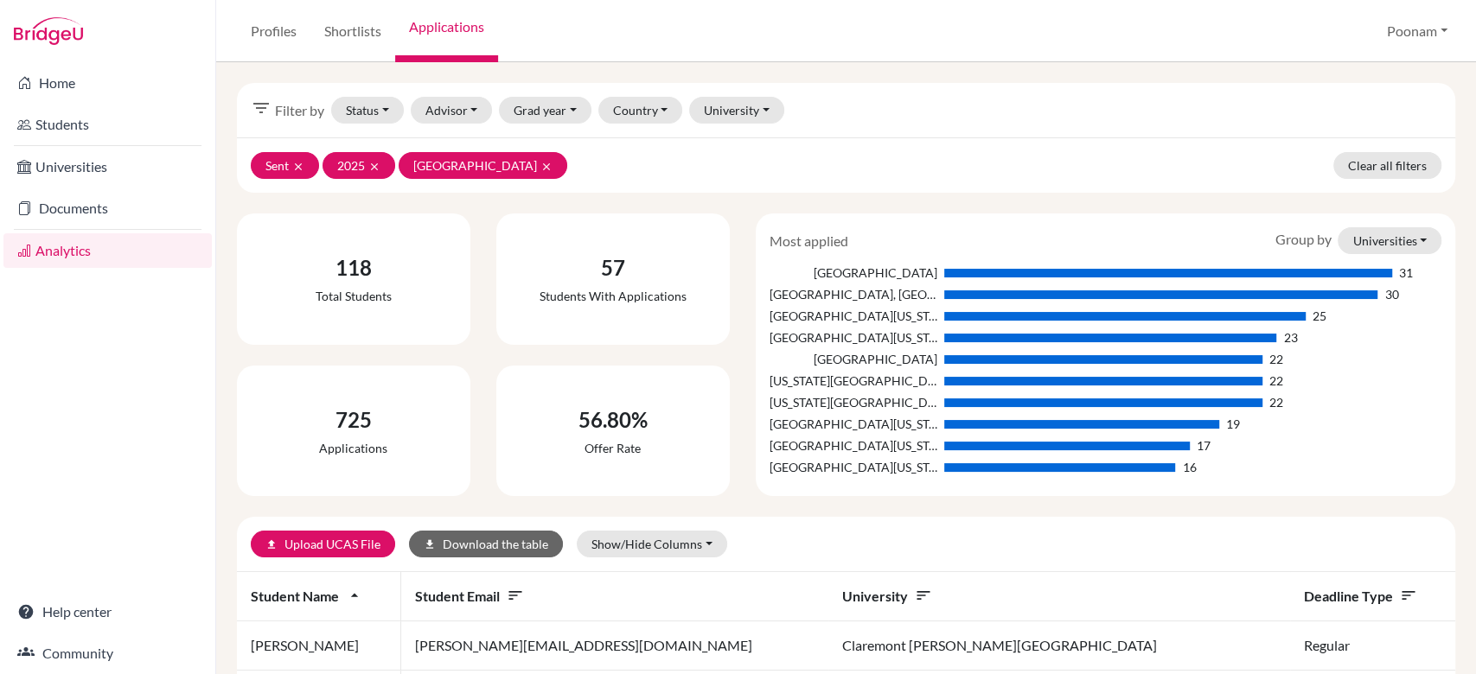
click at [349, 603] on span "Student name arrow_drop_up" at bounding box center [307, 596] width 112 height 16
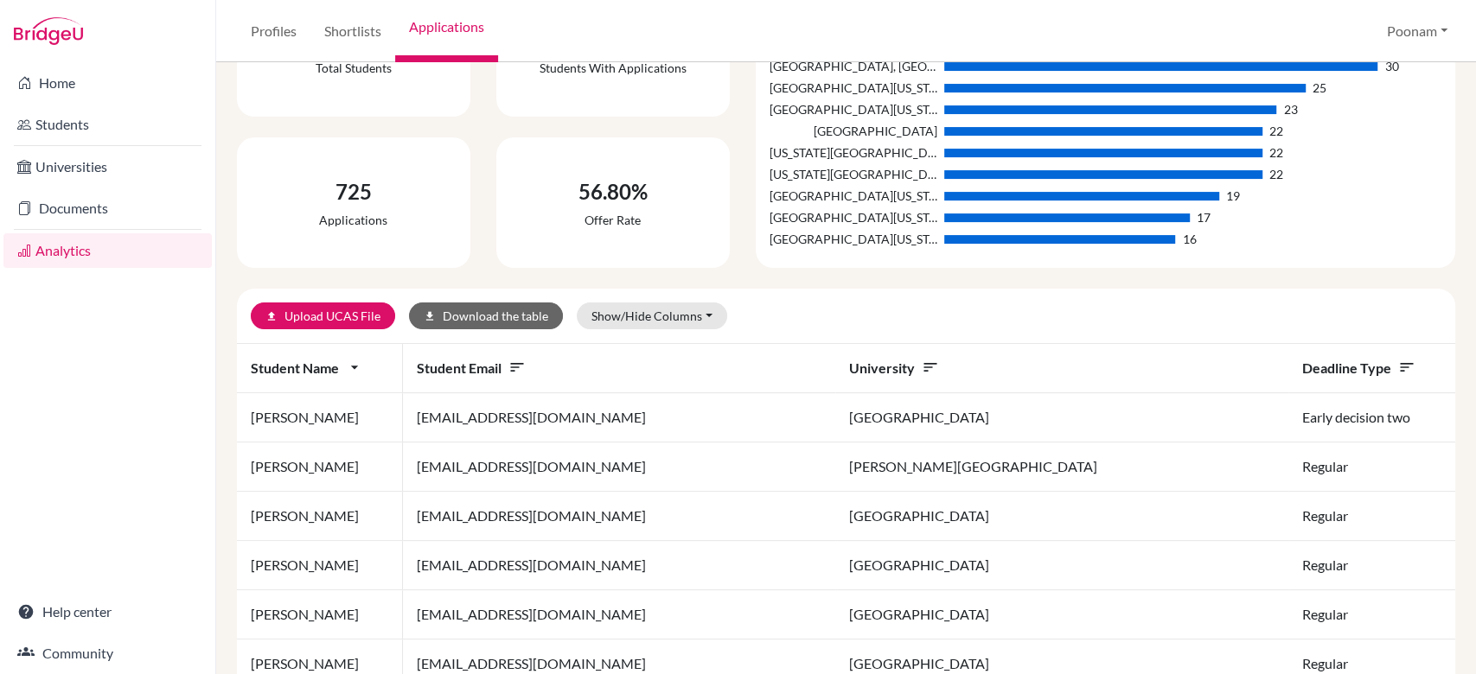
scroll to position [201, 0]
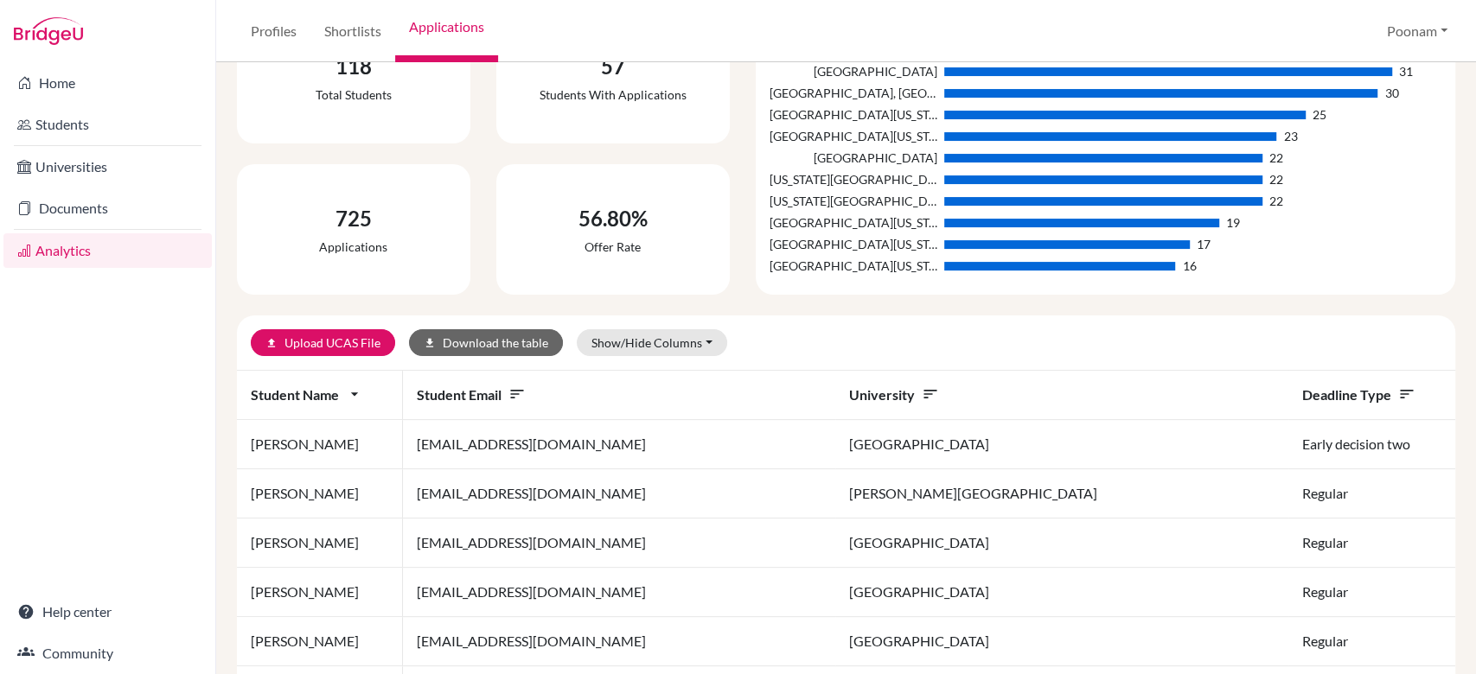
click at [349, 395] on icon "arrow_drop_down" at bounding box center [354, 394] width 17 height 17
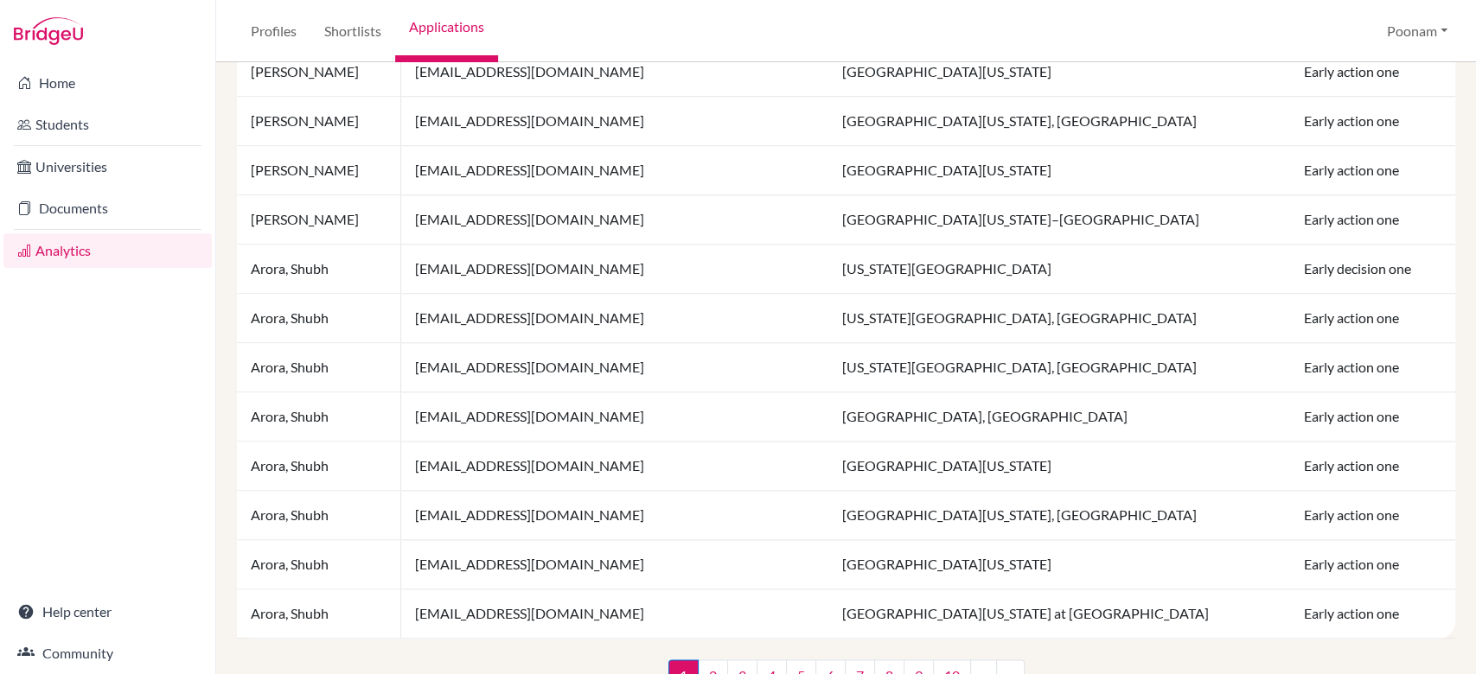
scroll to position [1263, 0]
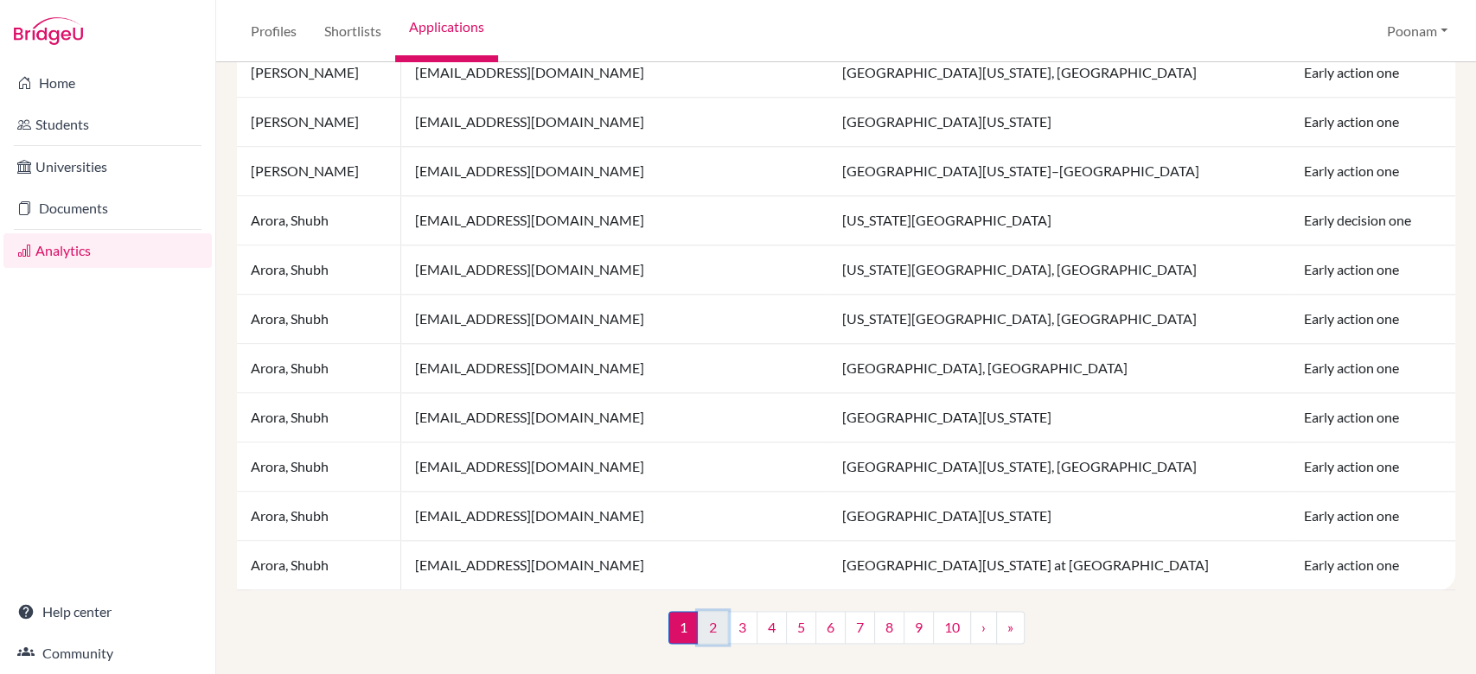
click at [700, 634] on link "2" at bounding box center [713, 627] width 30 height 33
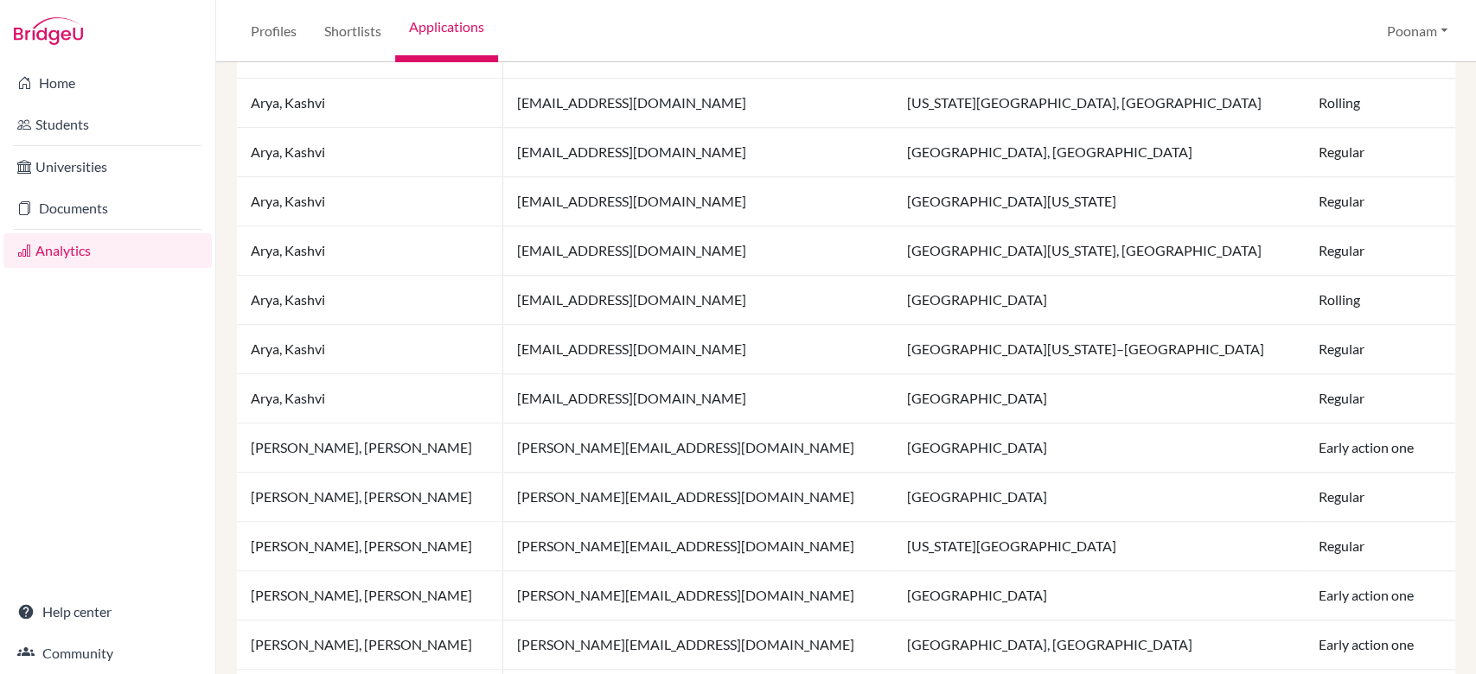
scroll to position [1263, 0]
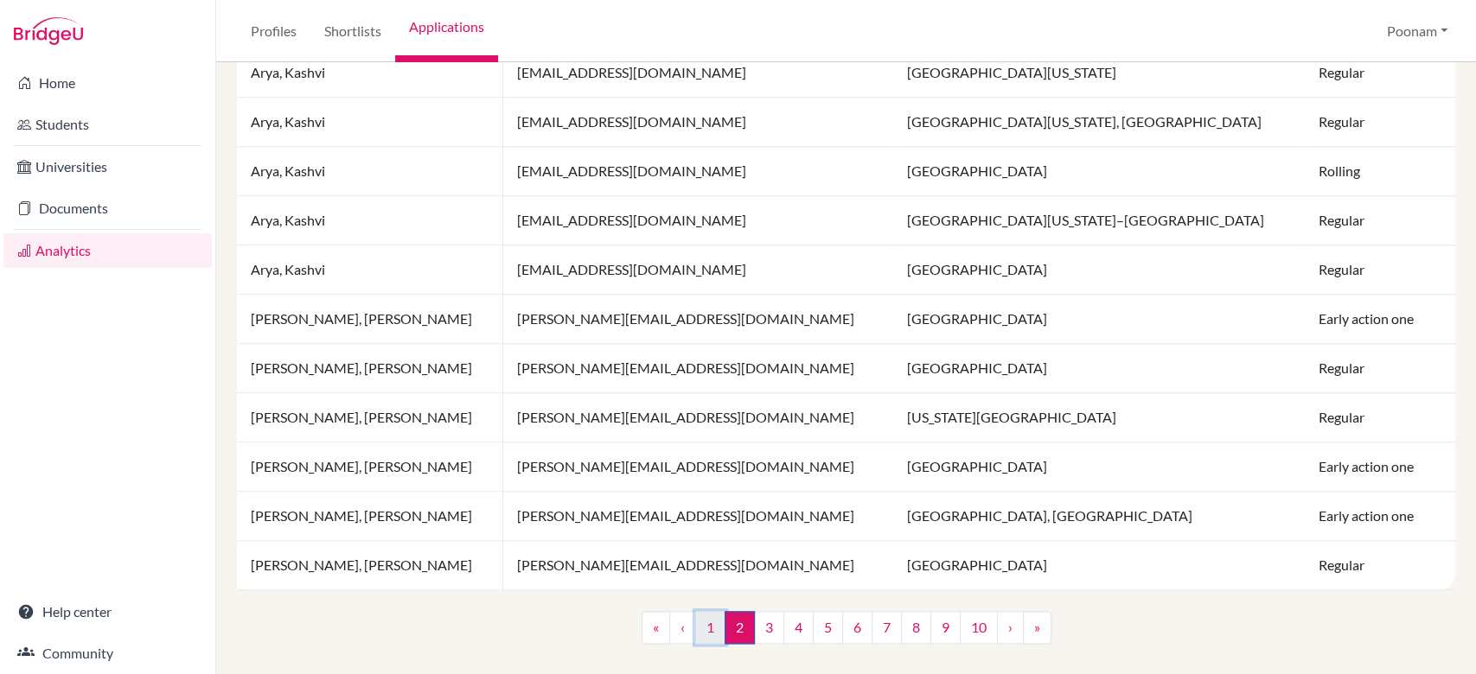
click at [695, 632] on link "1" at bounding box center [710, 627] width 30 height 33
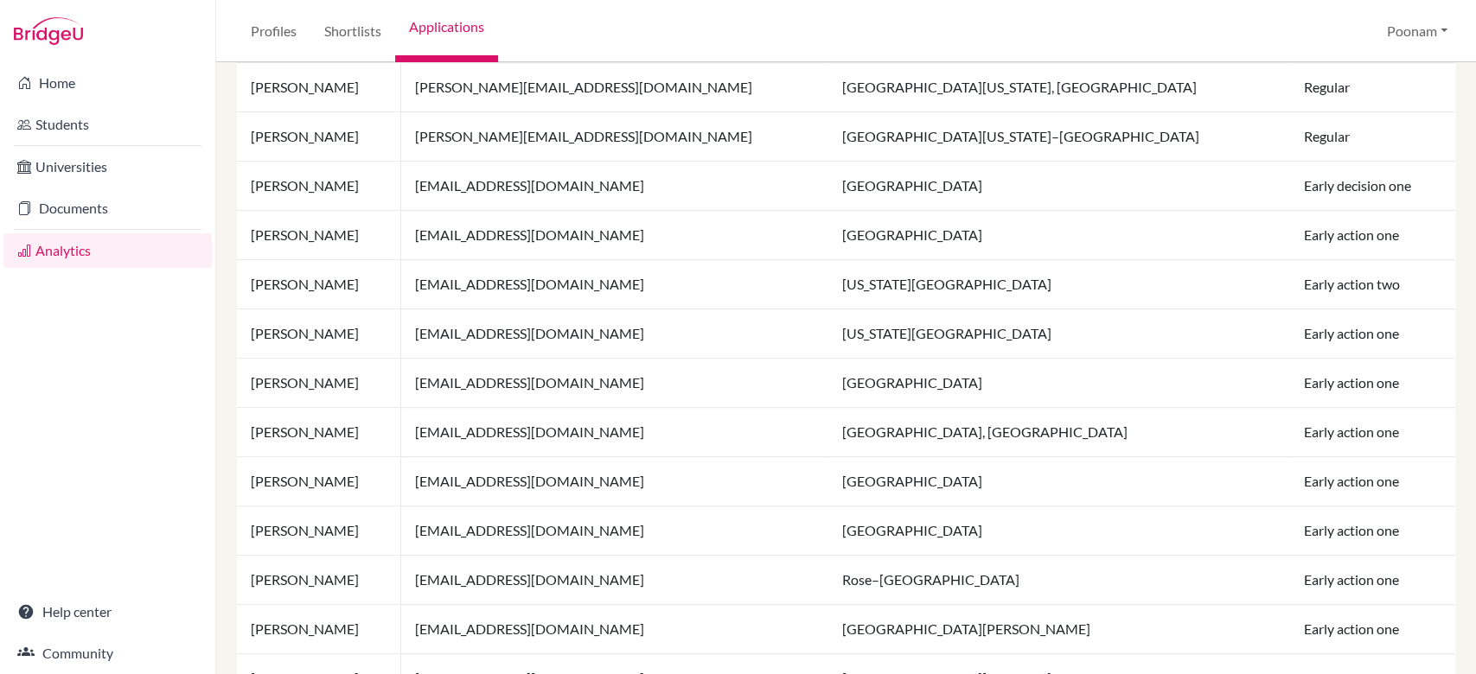
scroll to position [1263, 0]
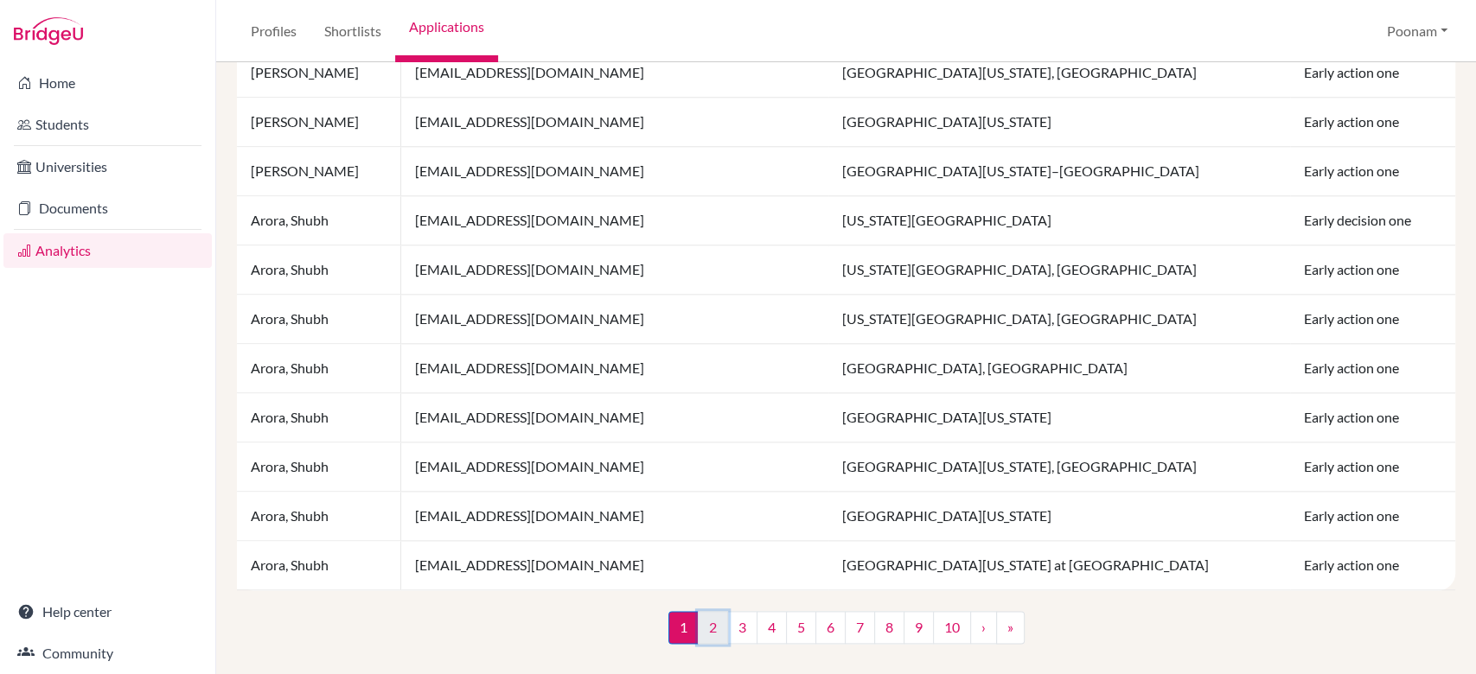
click at [705, 618] on link "2" at bounding box center [713, 627] width 30 height 33
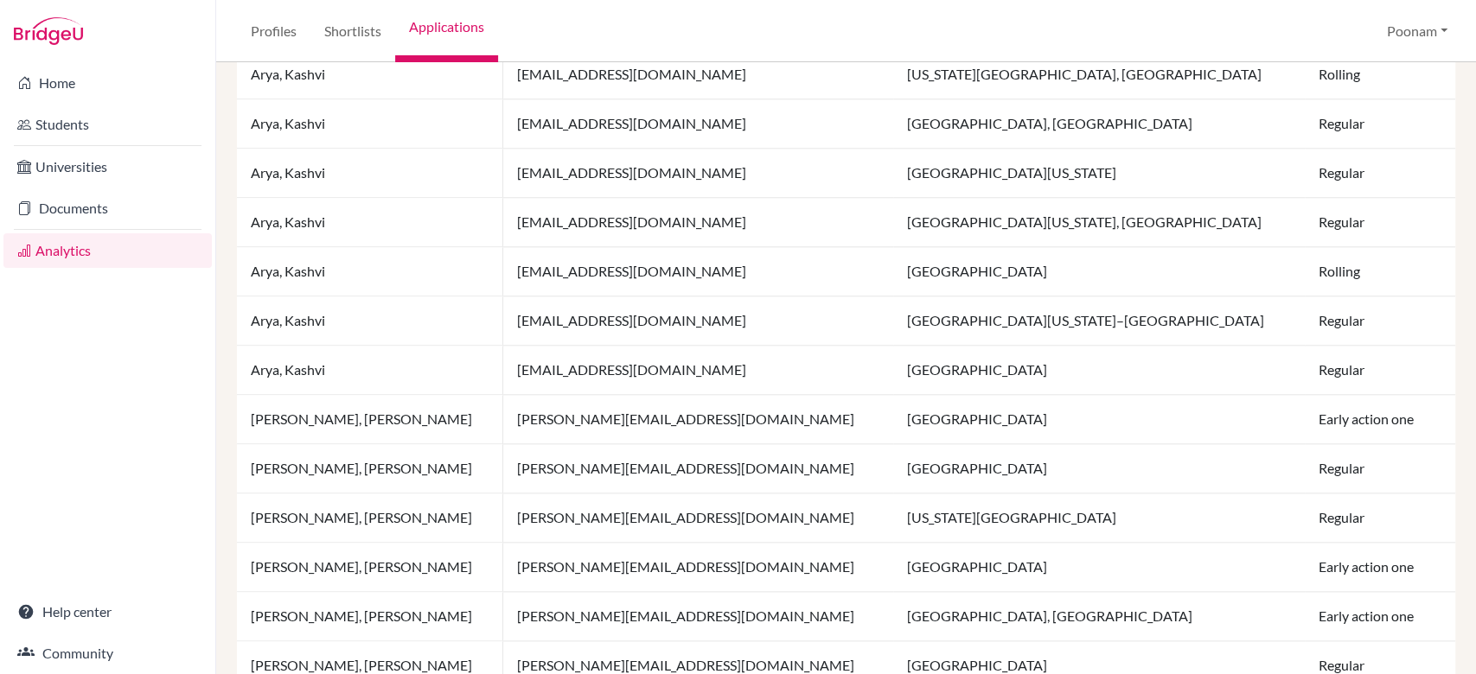
scroll to position [1263, 0]
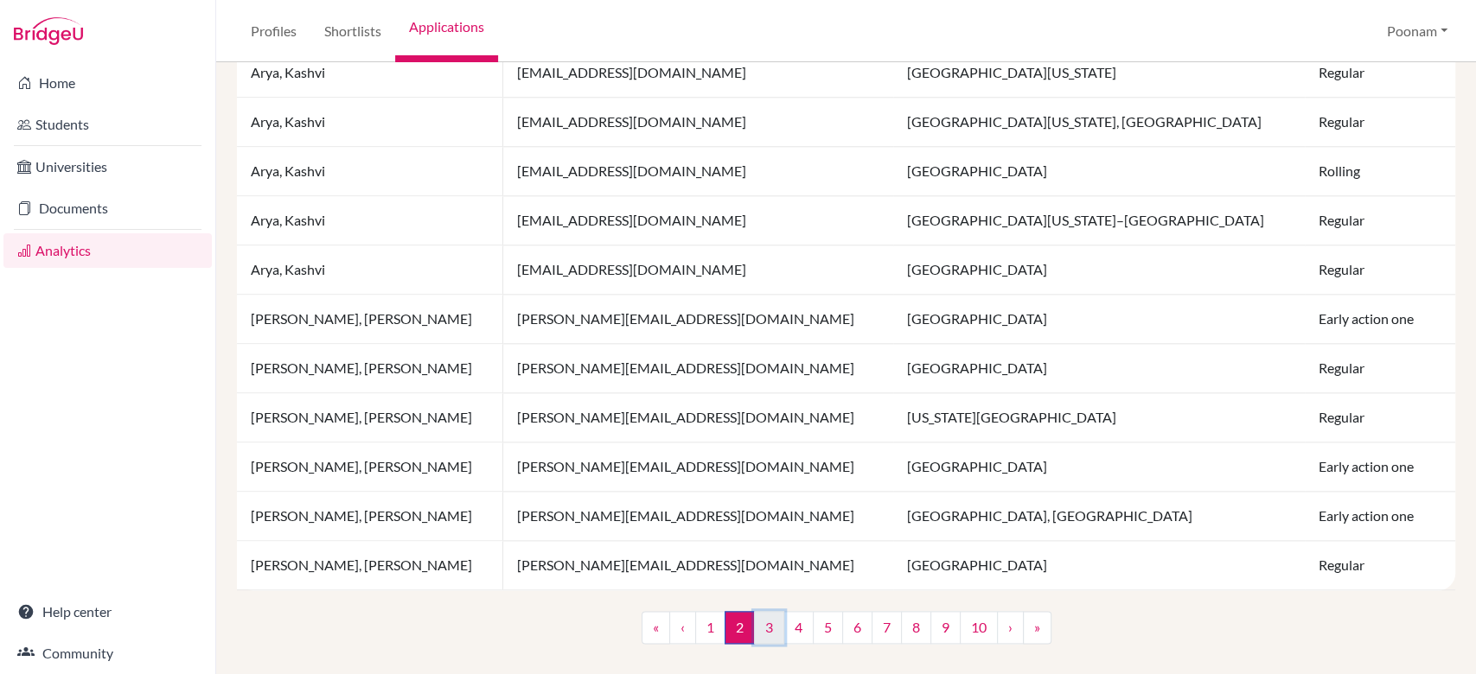
click at [755, 620] on link "3" at bounding box center [769, 627] width 30 height 33
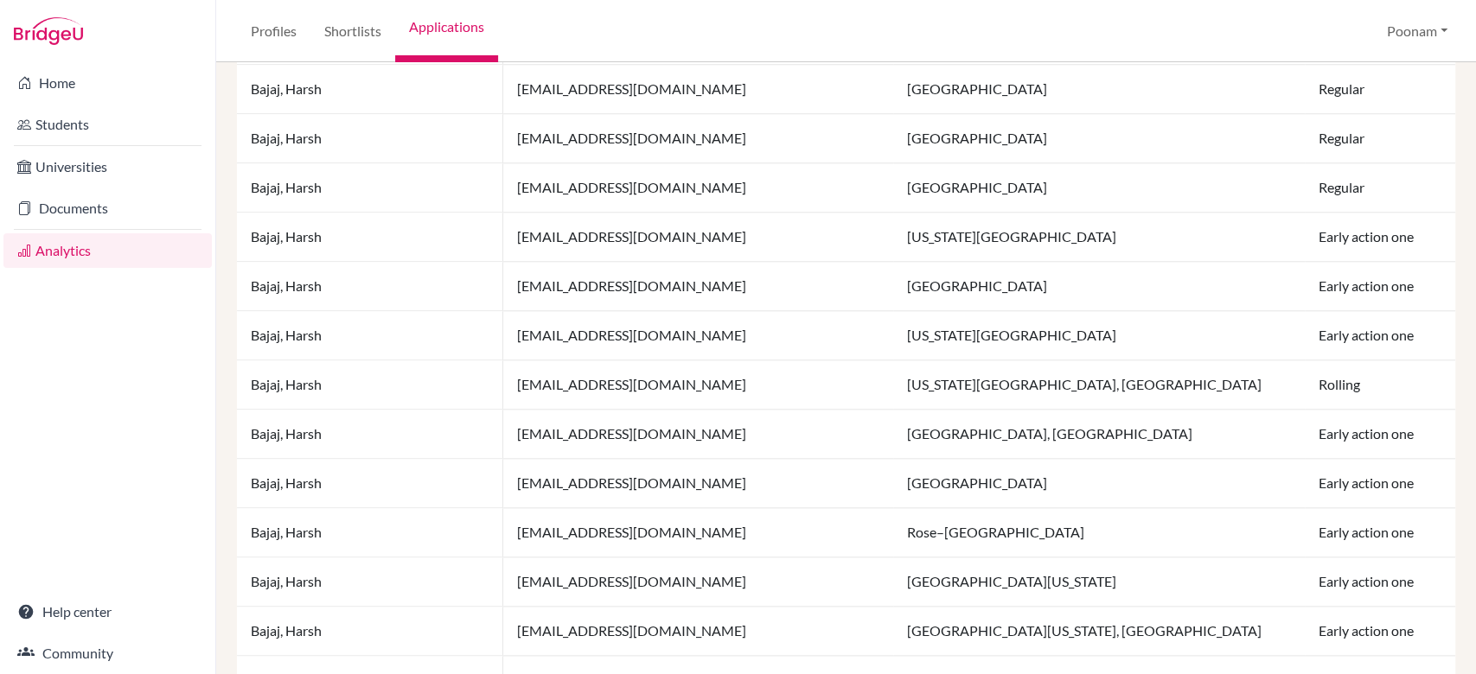
scroll to position [1263, 0]
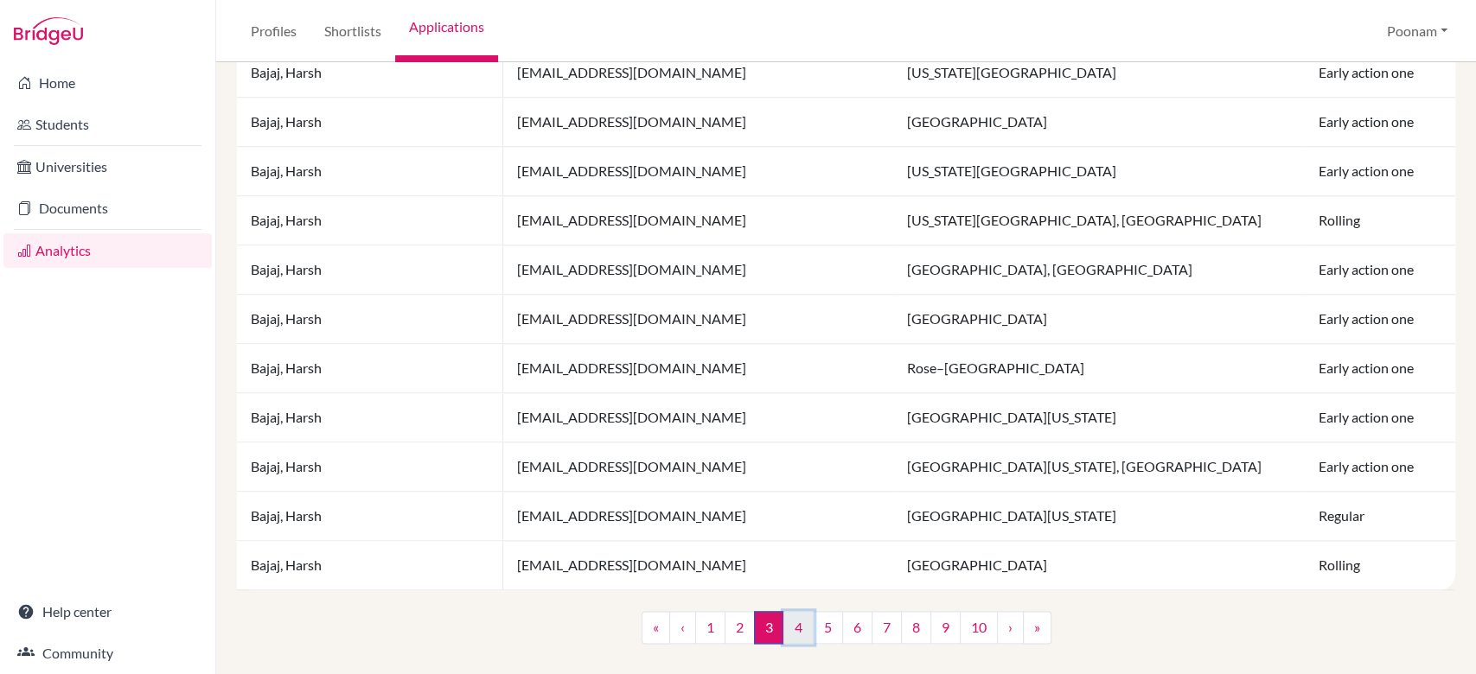
click at [784, 637] on link "4" at bounding box center [798, 627] width 30 height 33
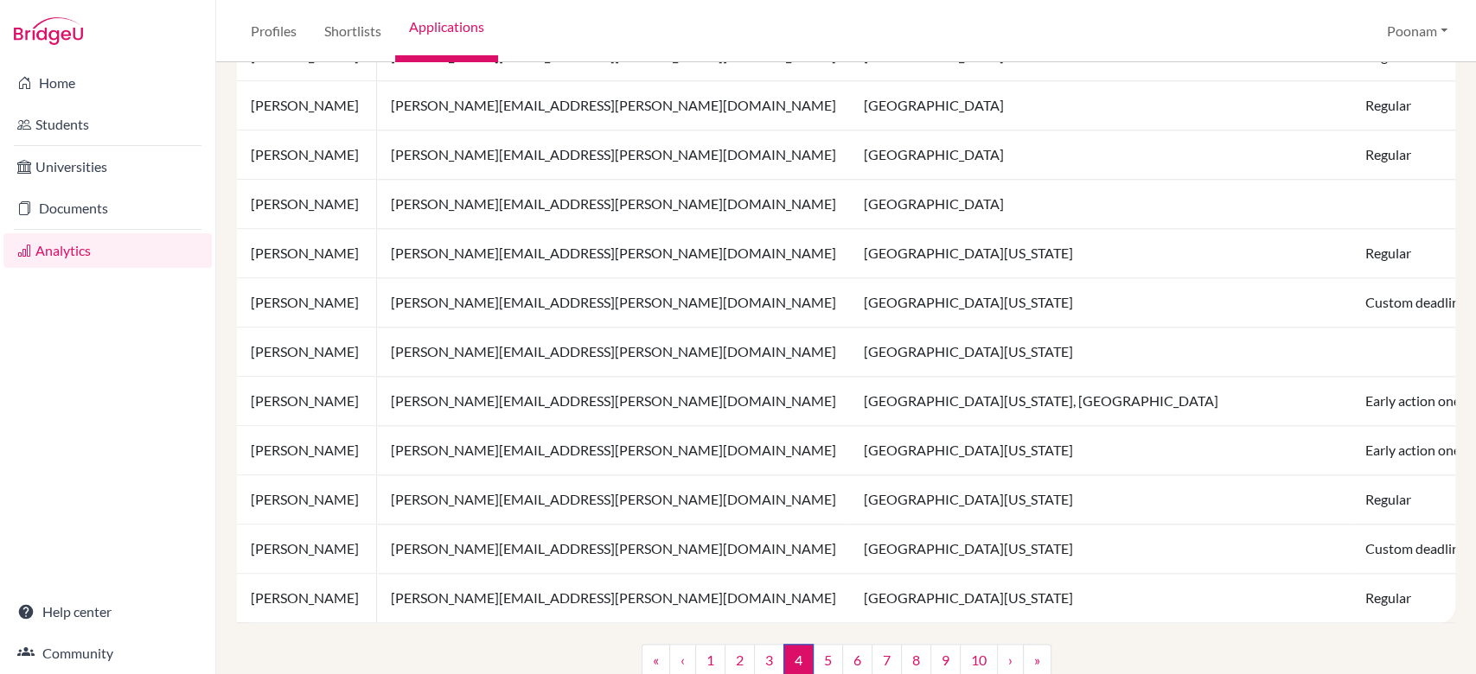
scroll to position [1263, 0]
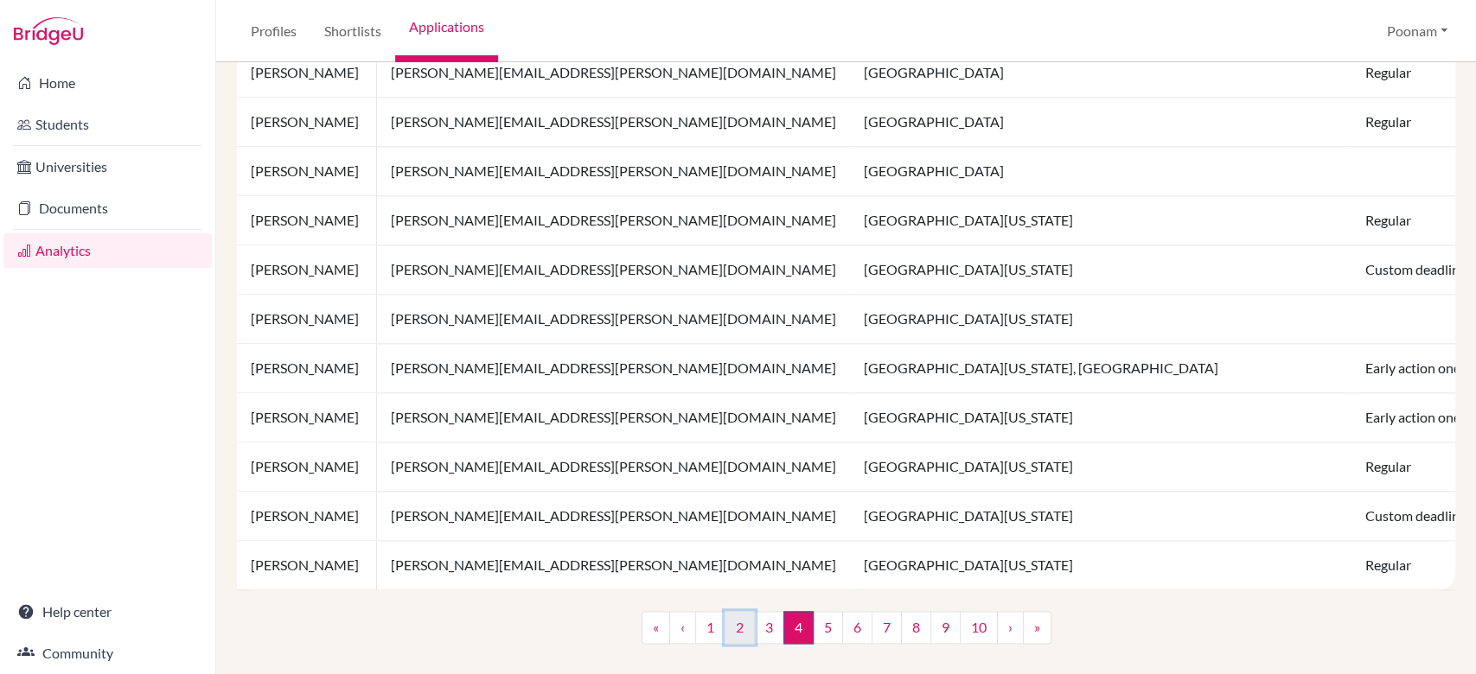
click at [737, 619] on link "2" at bounding box center [739, 627] width 30 height 33
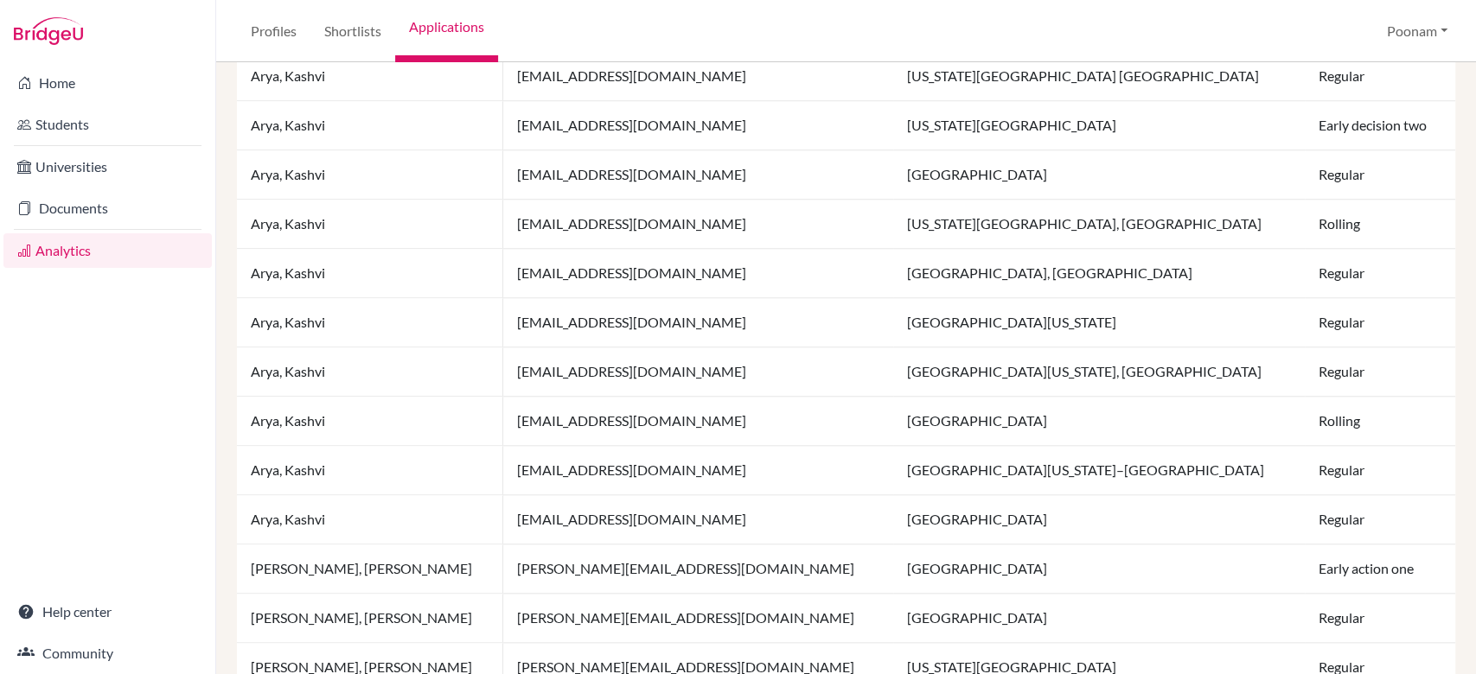
scroll to position [1263, 0]
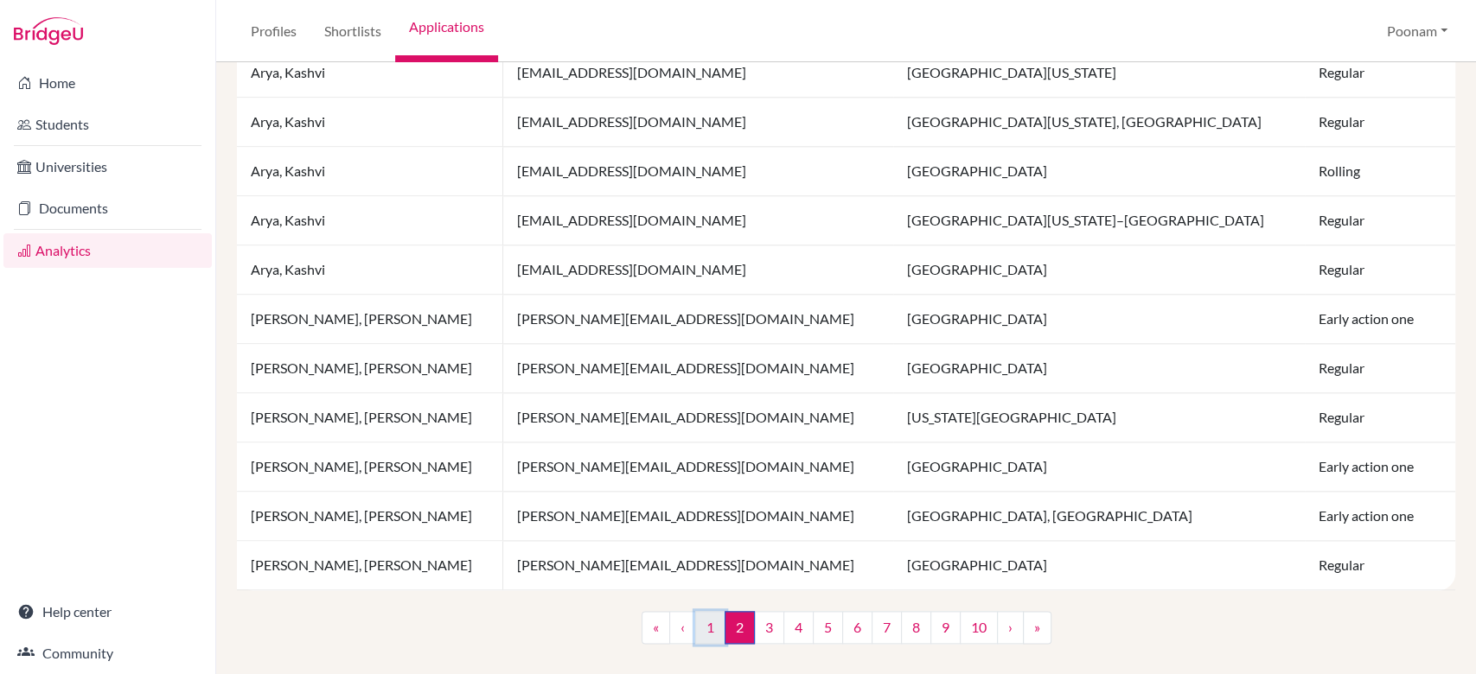
click at [698, 620] on link "1" at bounding box center [710, 627] width 30 height 33
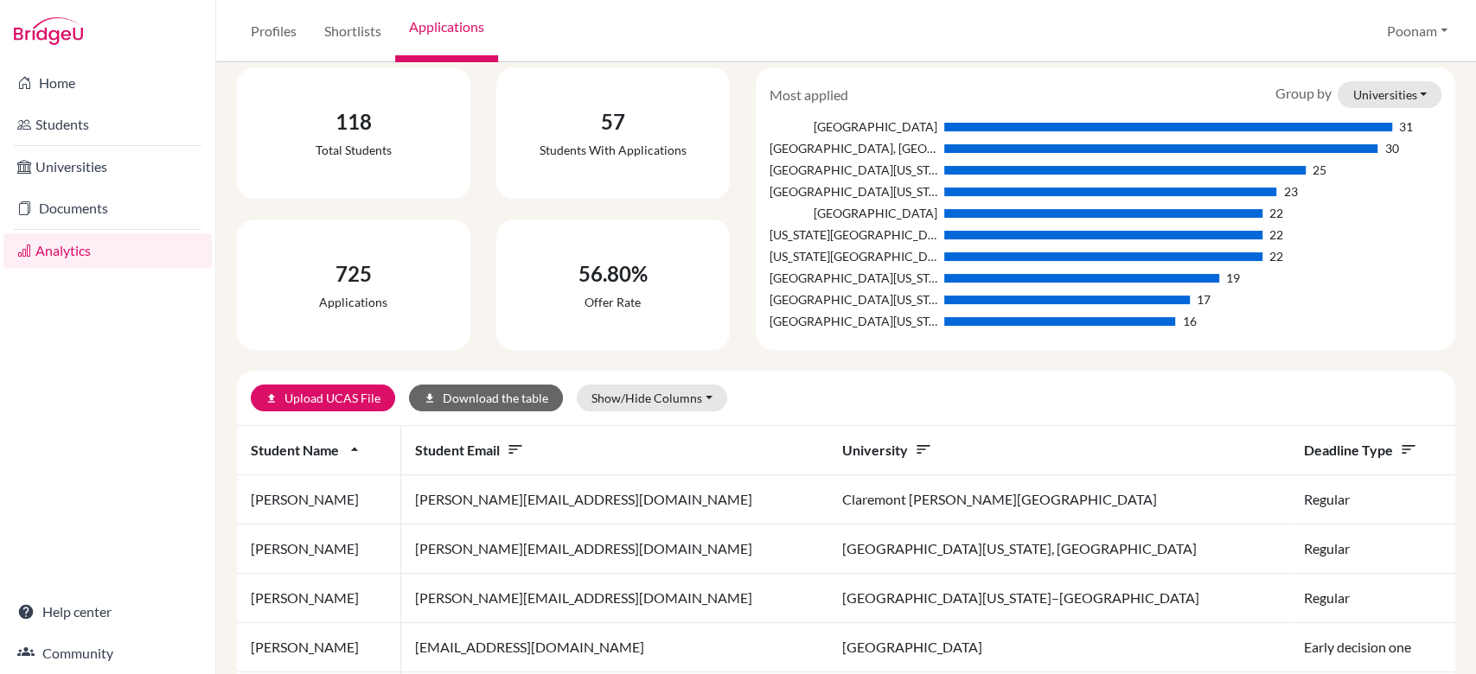
scroll to position [145, 0]
click at [347, 453] on icon "arrow_drop_up" at bounding box center [354, 450] width 17 height 17
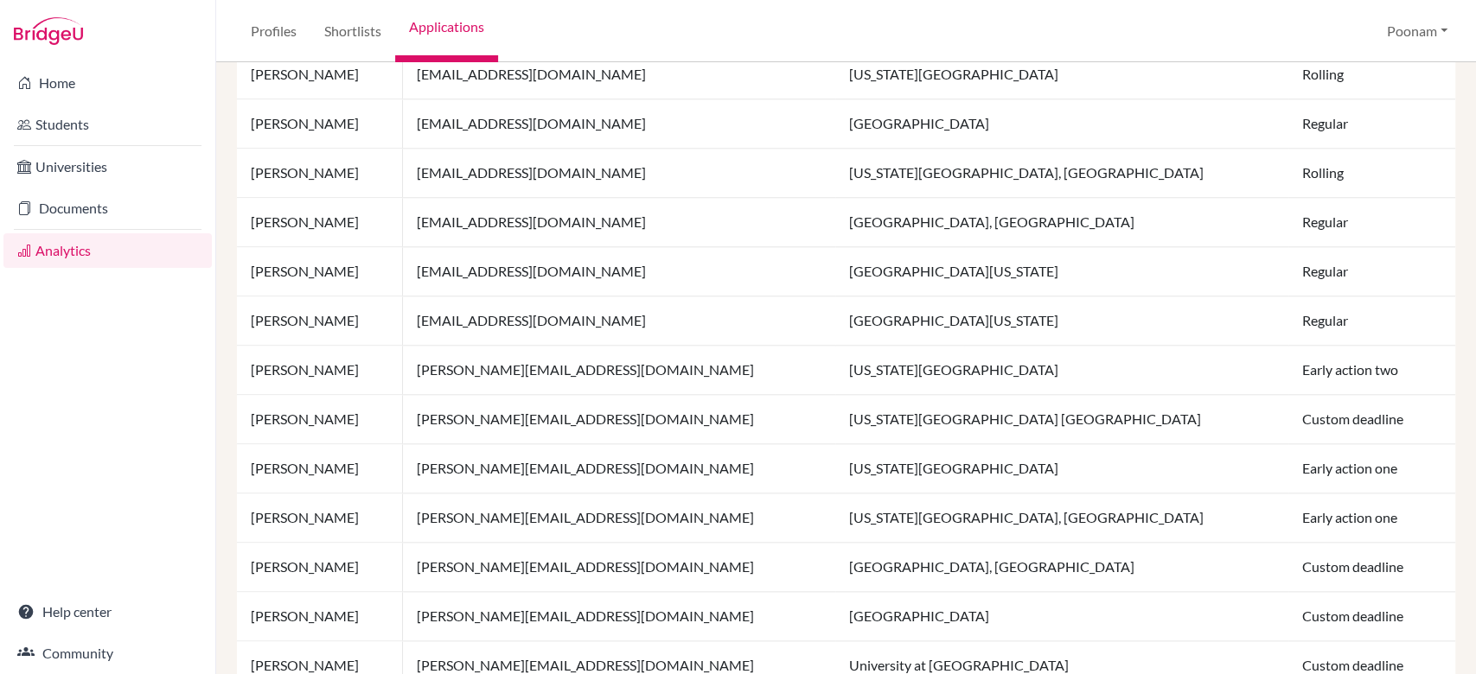
scroll to position [1263, 0]
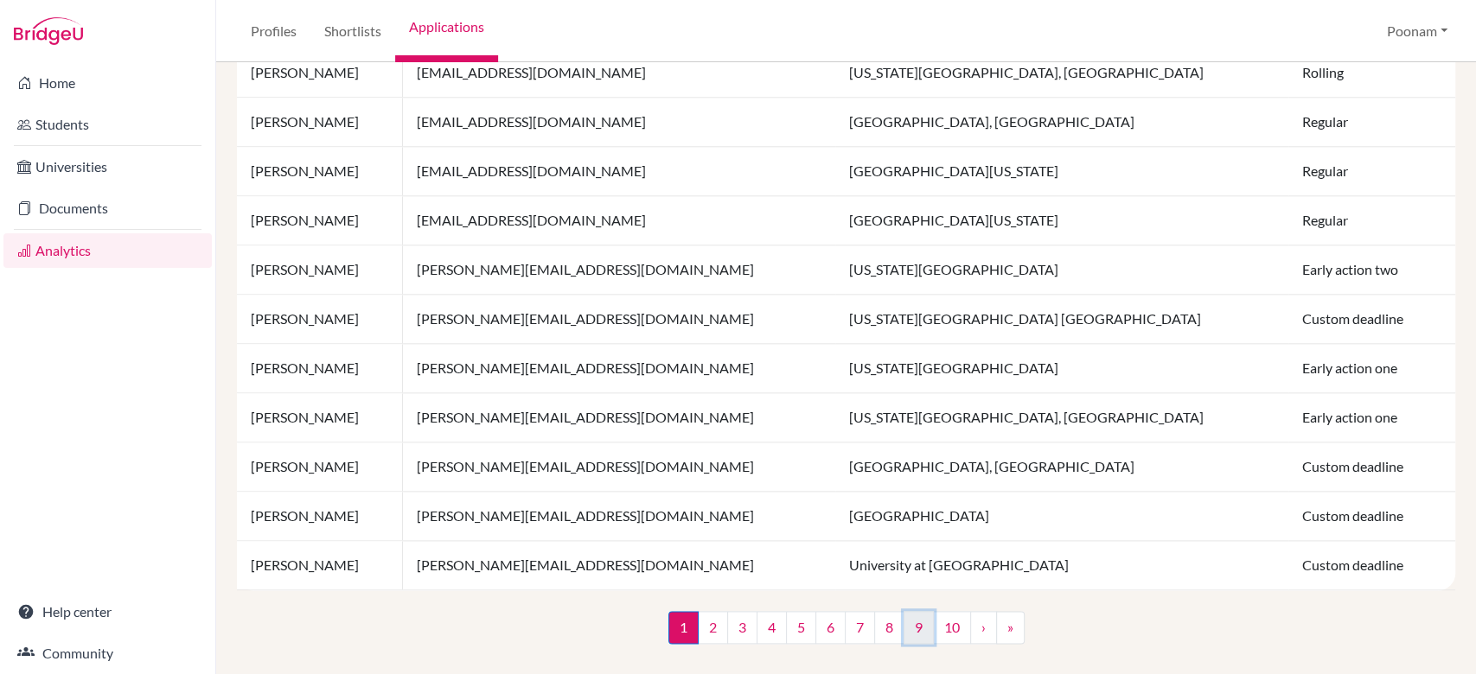
click at [903, 623] on link "9" at bounding box center [918, 627] width 30 height 33
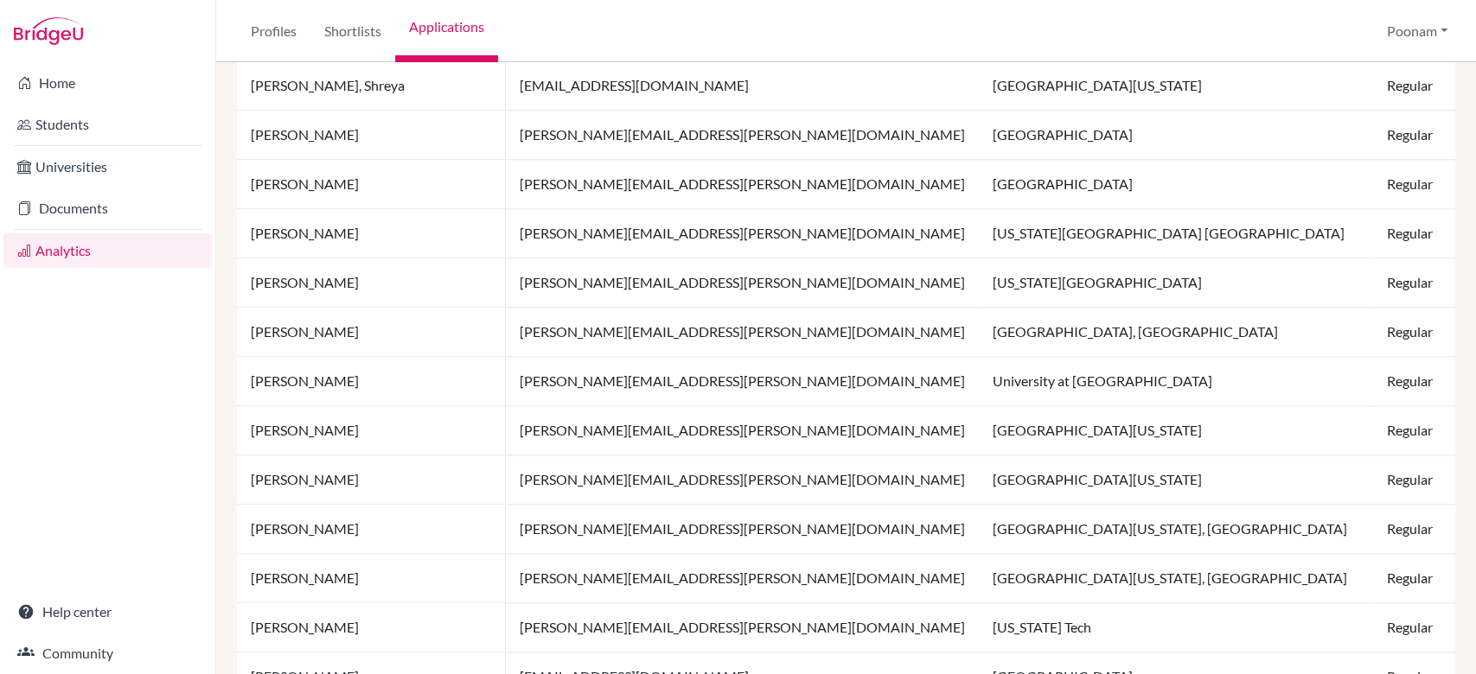
scroll to position [1263, 0]
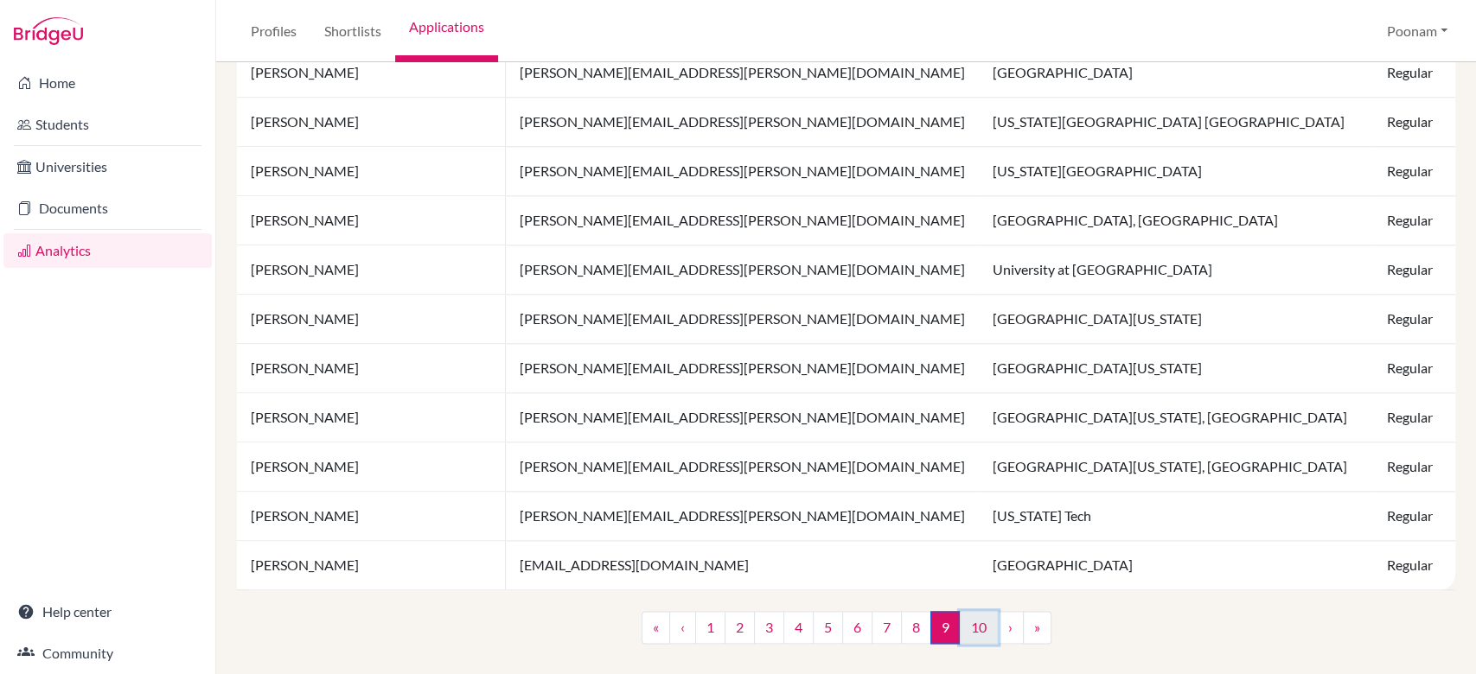
click at [976, 619] on link "10" at bounding box center [978, 627] width 38 height 33
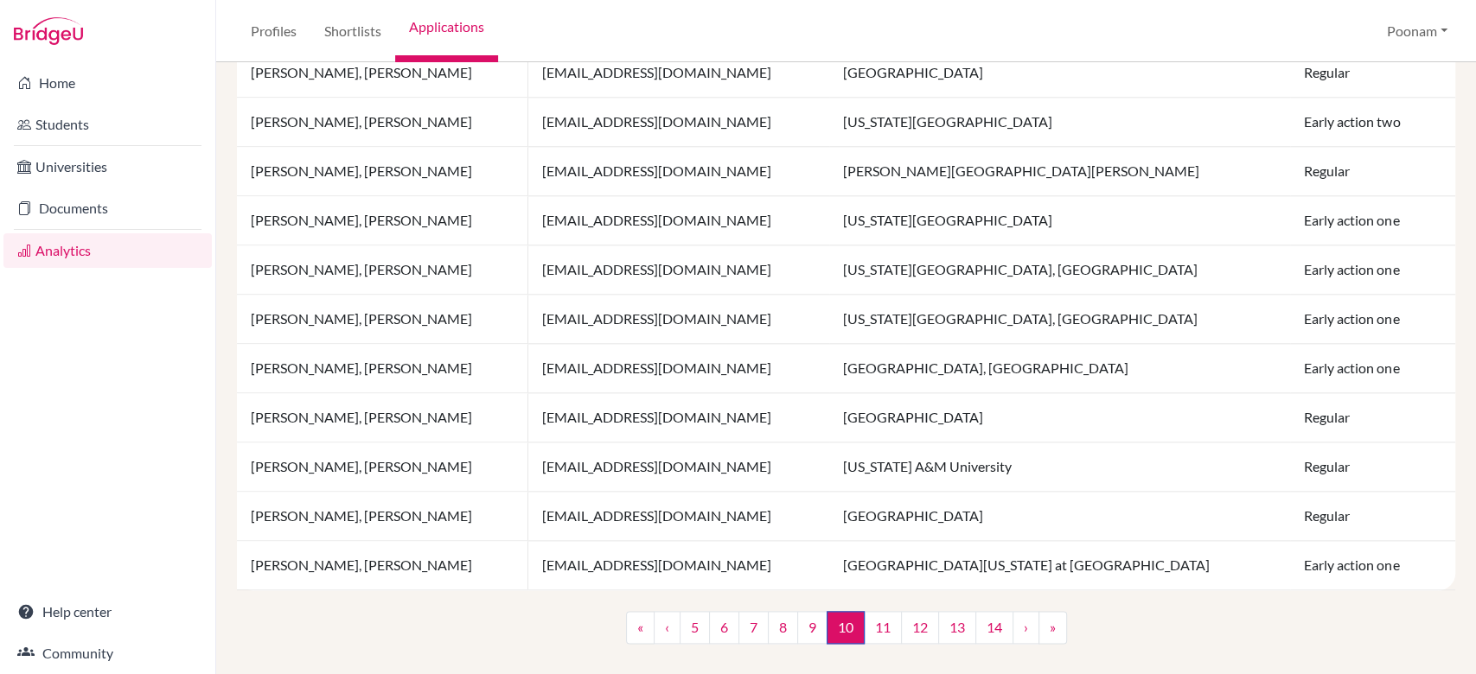
scroll to position [1242, 0]
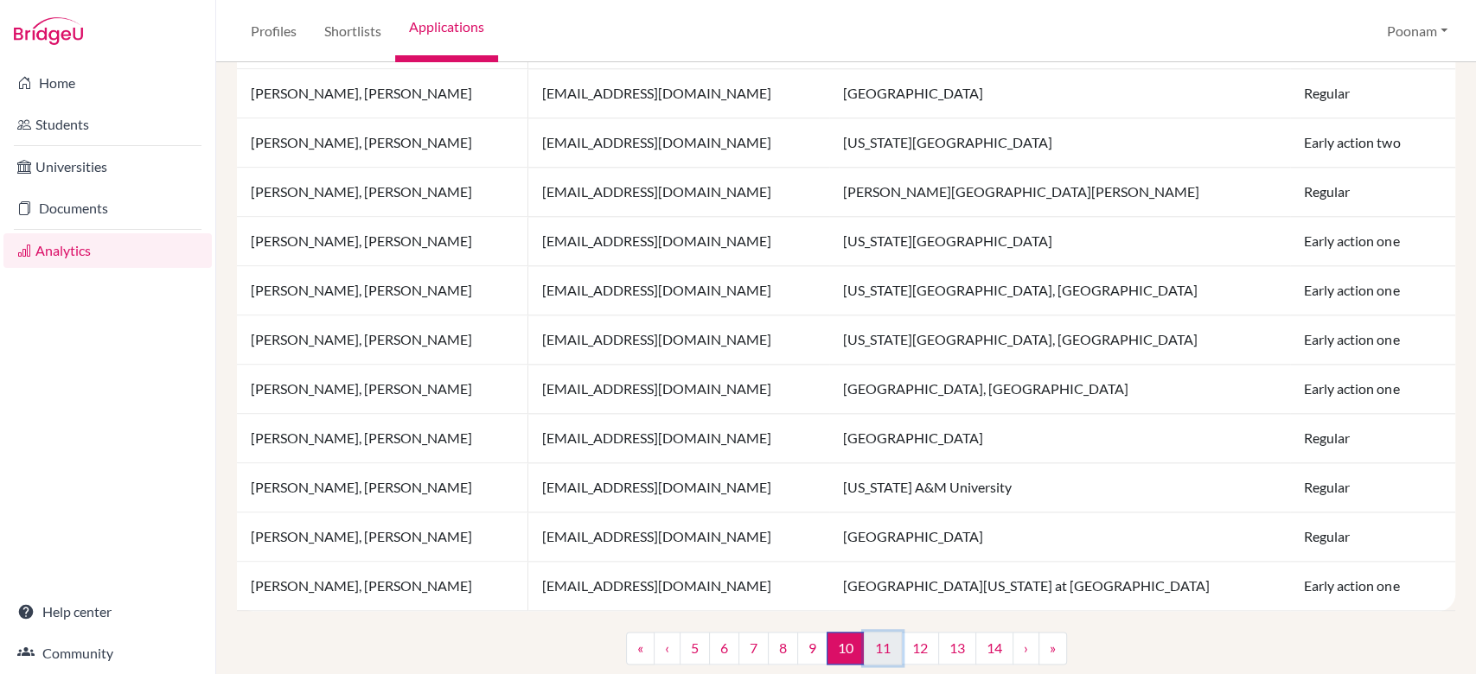
click at [871, 638] on link "11" at bounding box center [883, 648] width 38 height 33
